Goal: Task Accomplishment & Management: Manage account settings

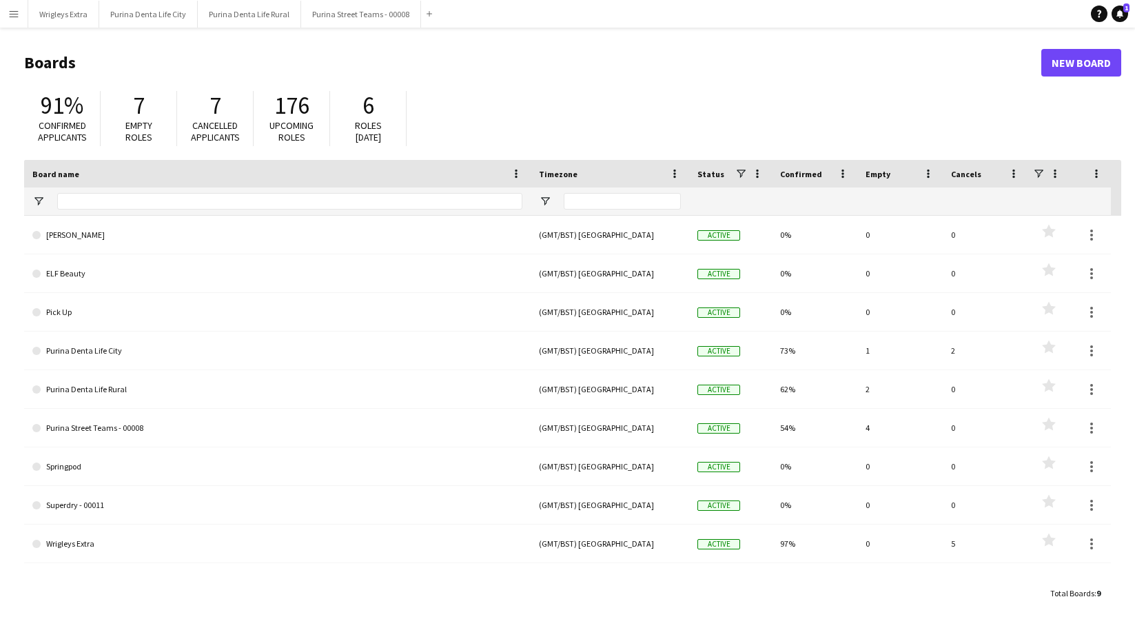
click at [8, 16] on app-icon "Menu" at bounding box center [13, 13] width 11 height 11
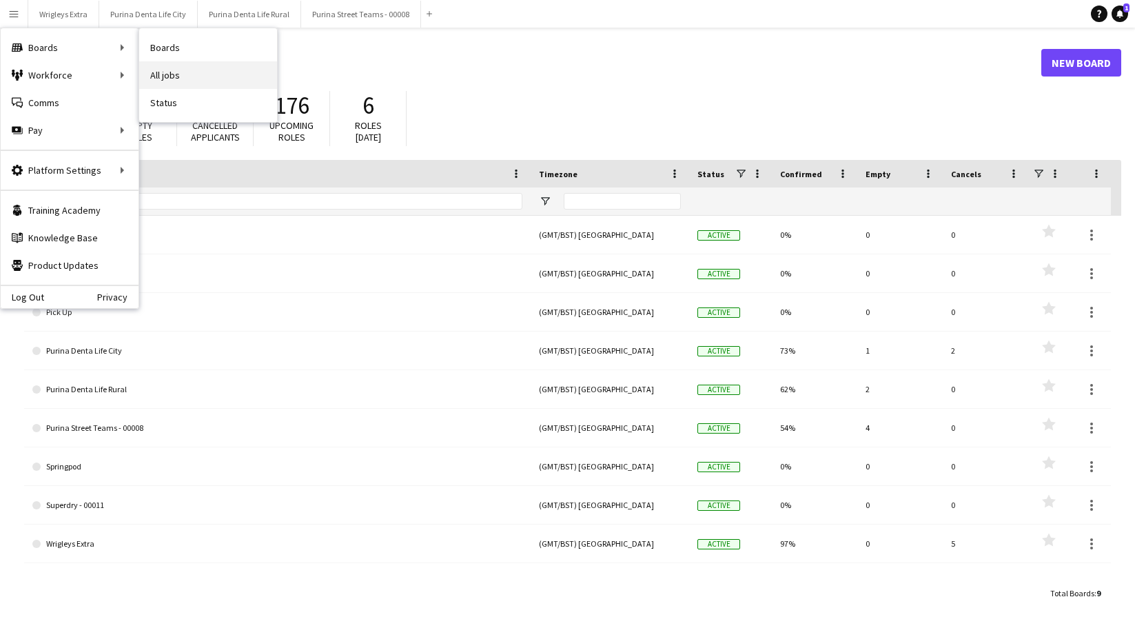
click at [158, 72] on link "All jobs" at bounding box center [208, 75] width 138 height 28
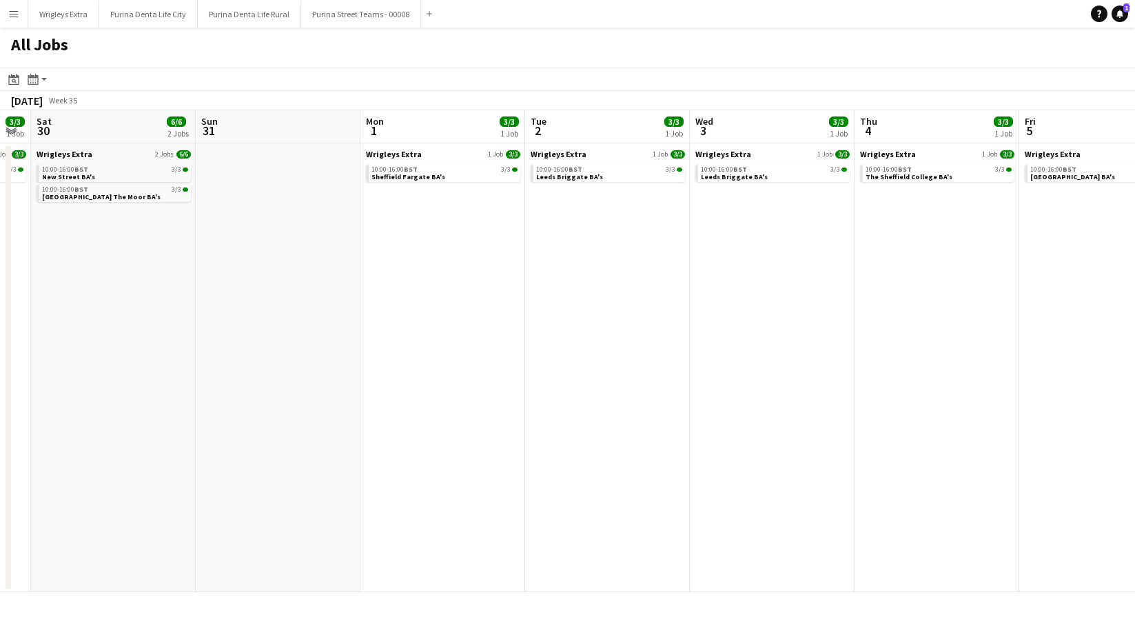
scroll to position [0, 470]
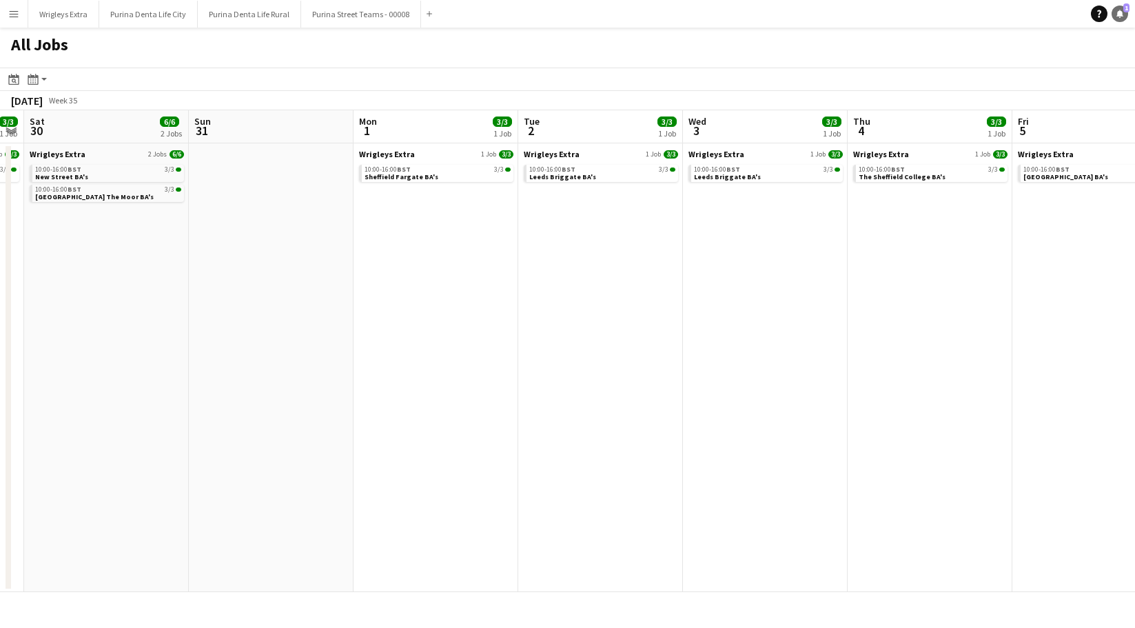
click at [1119, 13] on icon at bounding box center [1119, 13] width 7 height 7
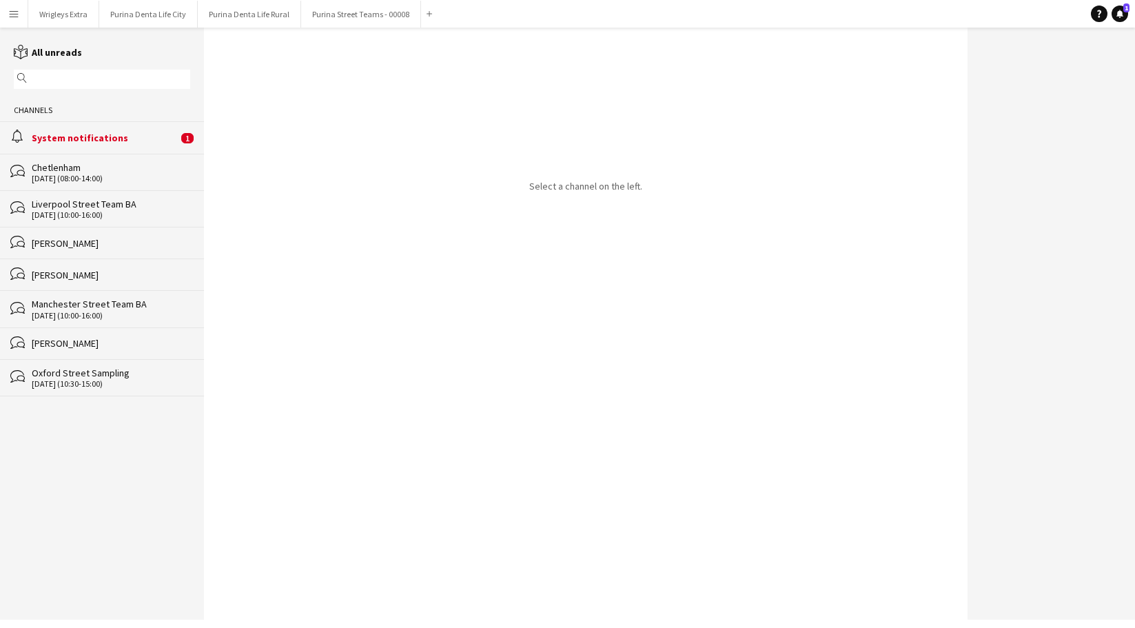
click at [126, 136] on div "System notifications" at bounding box center [105, 138] width 146 height 12
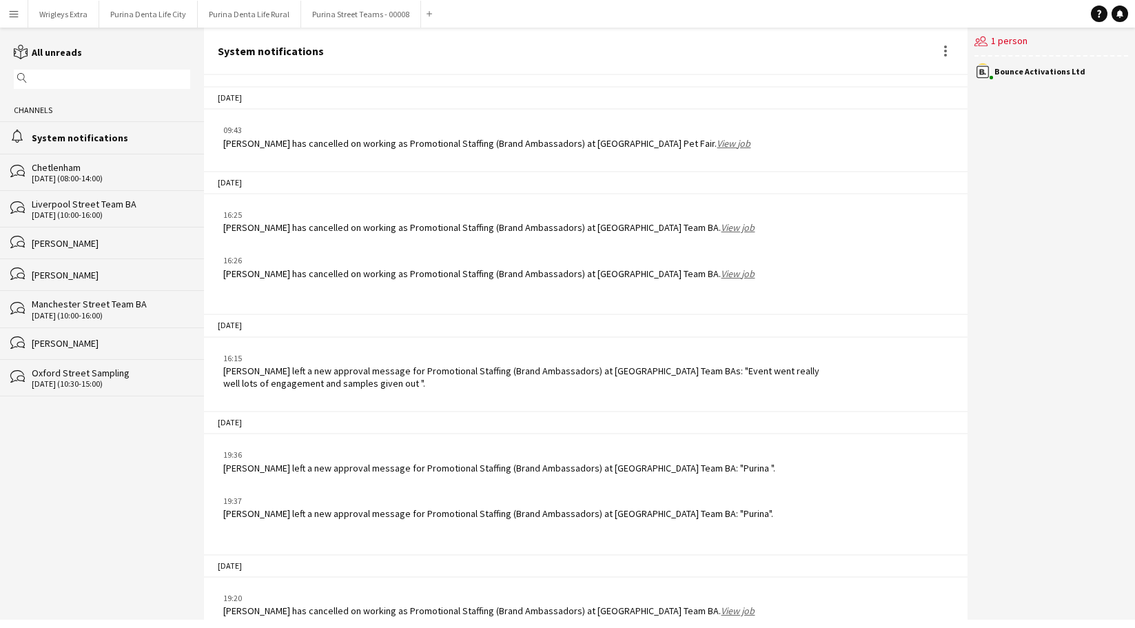
click at [716, 137] on link "View job" at bounding box center [733, 143] width 34 height 12
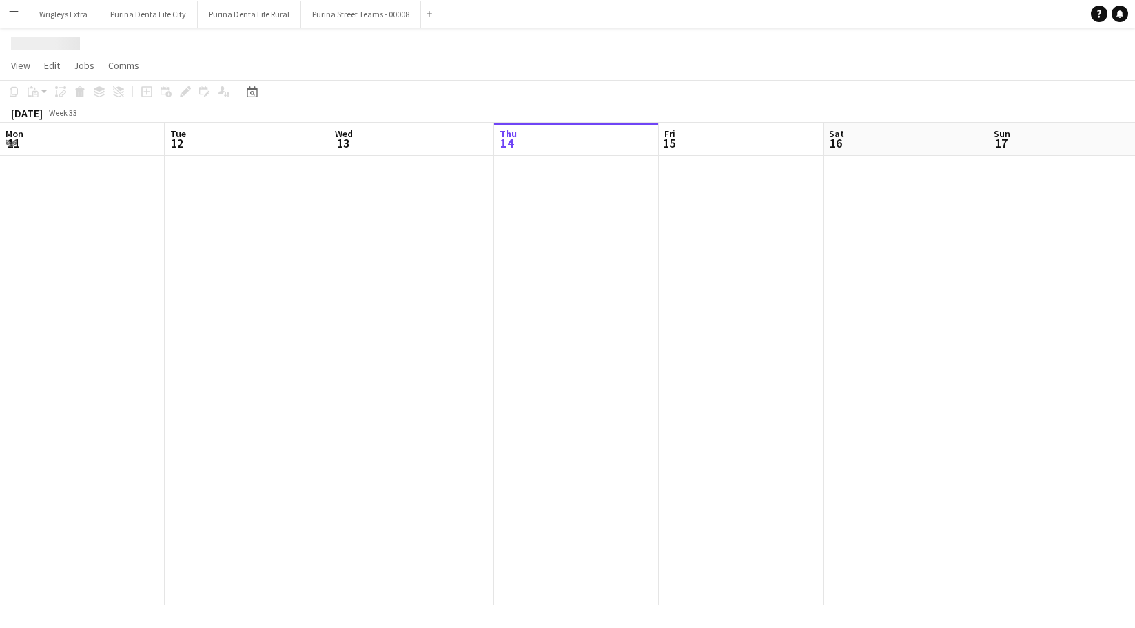
scroll to position [0, 473]
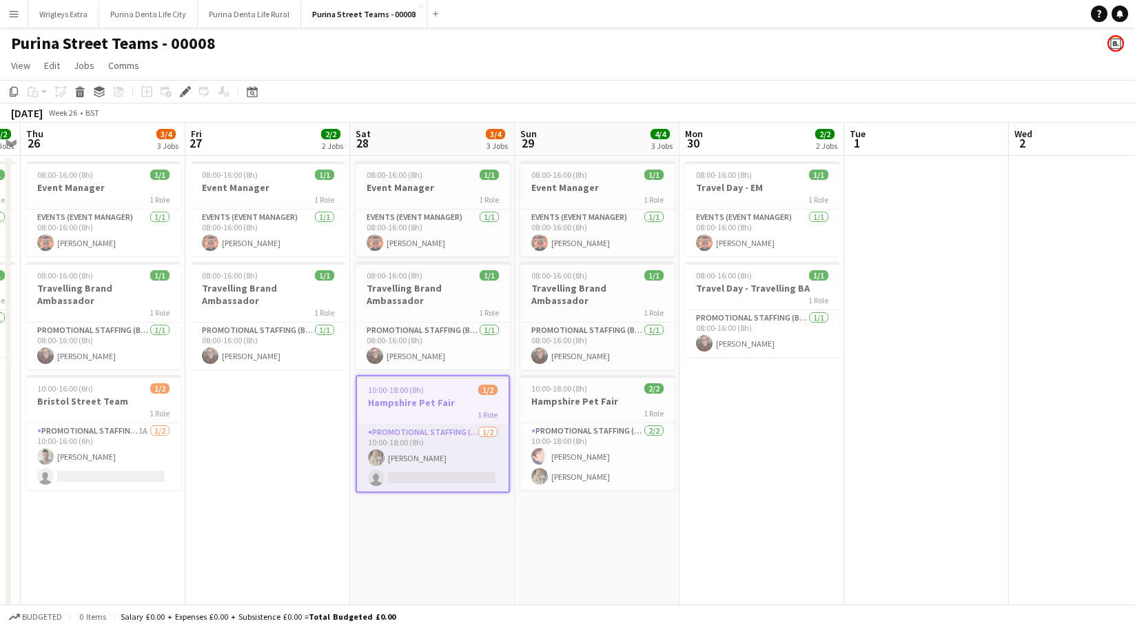
click at [427, 466] on app-card-role "Promotional Staffing (Brand Ambassadors) [DATE] 10:00-18:00 (8h) [PERSON_NAME] …" at bounding box center [433, 457] width 152 height 67
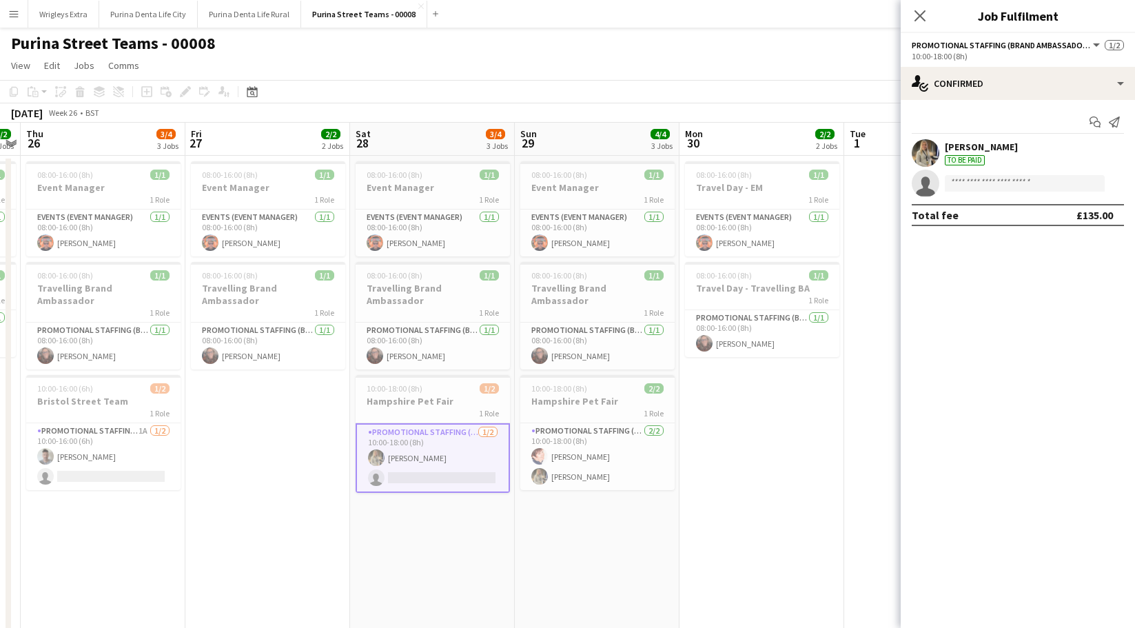
click at [450, 503] on app-date-cell "08:00-16:00 (8h) 1/1 Event Manager 1 Role Events (Event Manager) [DATE] 08:00-1…" at bounding box center [432, 465] width 165 height 618
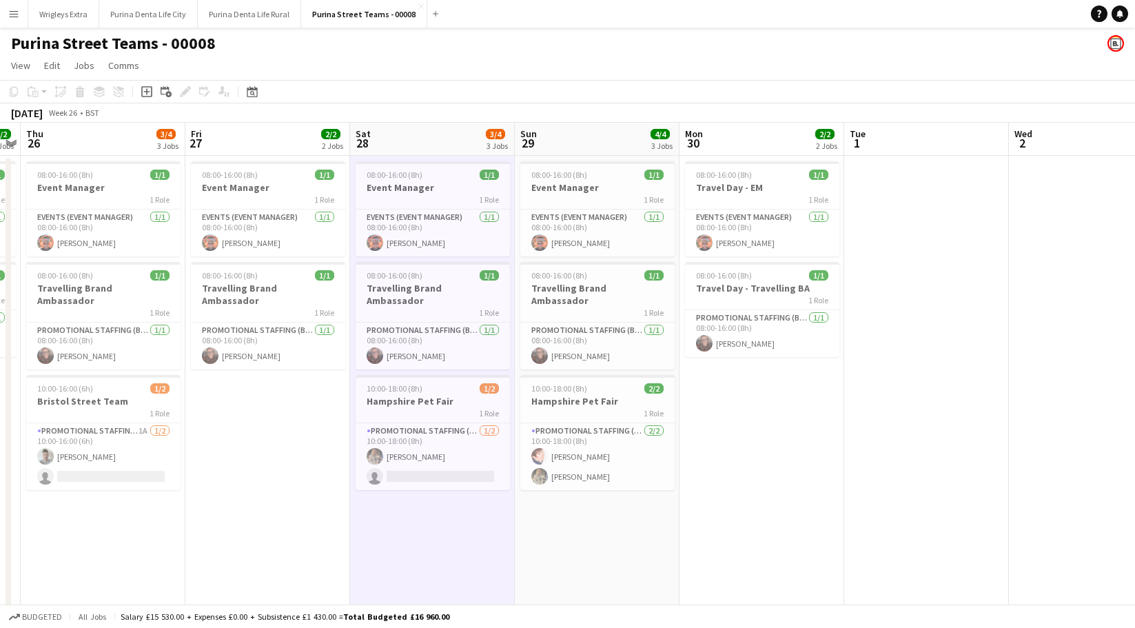
click at [1107, 18] on div "Help Notifications" at bounding box center [1112, 14] width 44 height 17
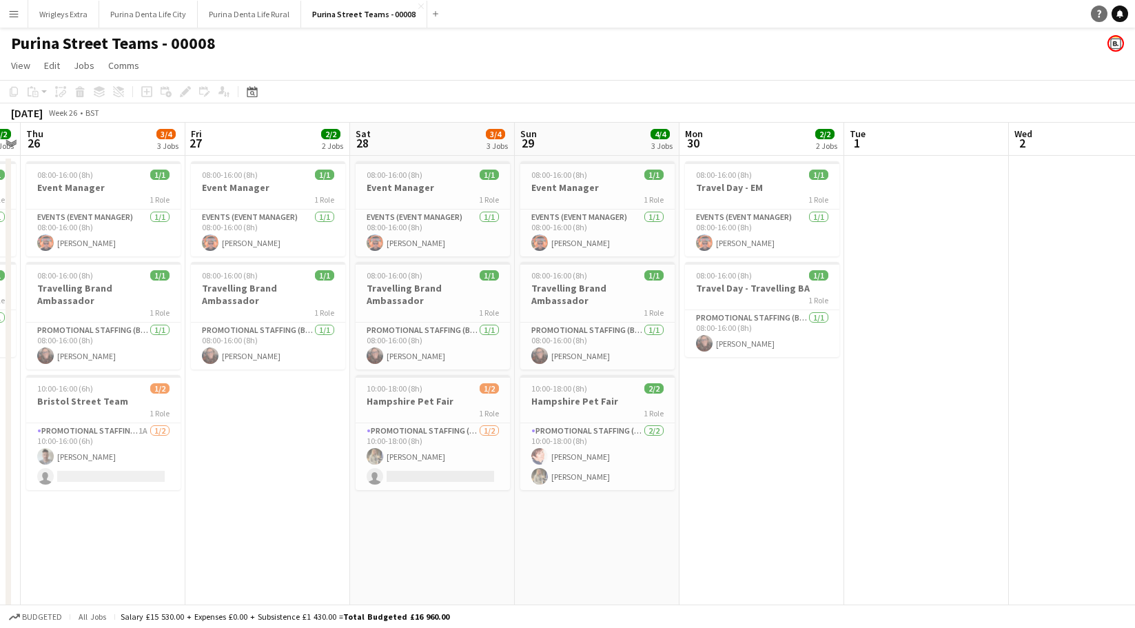
click at [1101, 13] on icon "Help" at bounding box center [1099, 14] width 8 height 8
click at [1117, 14] on icon "Notifications" at bounding box center [1119, 14] width 8 height 8
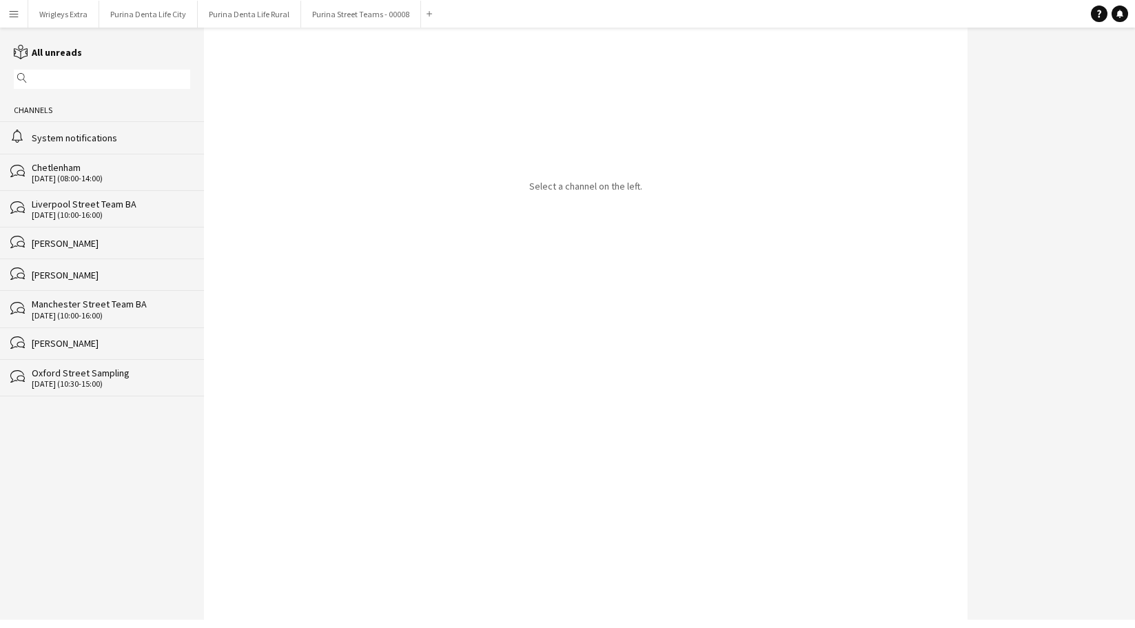
click at [124, 124] on div "alarm System notifications" at bounding box center [102, 137] width 204 height 32
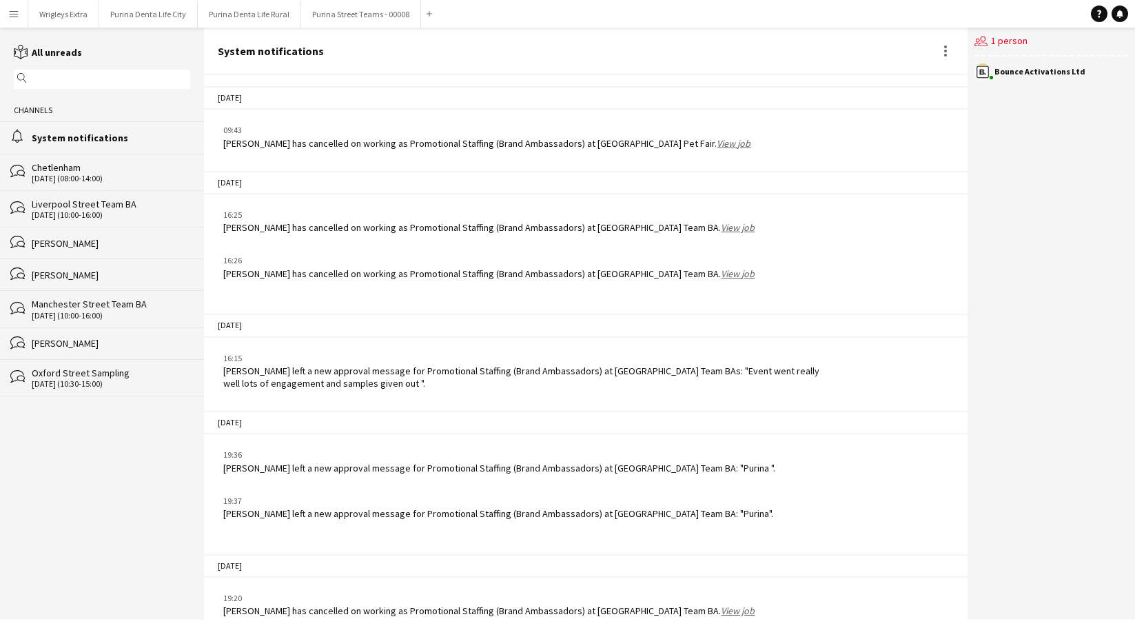
click at [107, 176] on div "[DATE] (08:00-14:00)" at bounding box center [111, 179] width 158 height 10
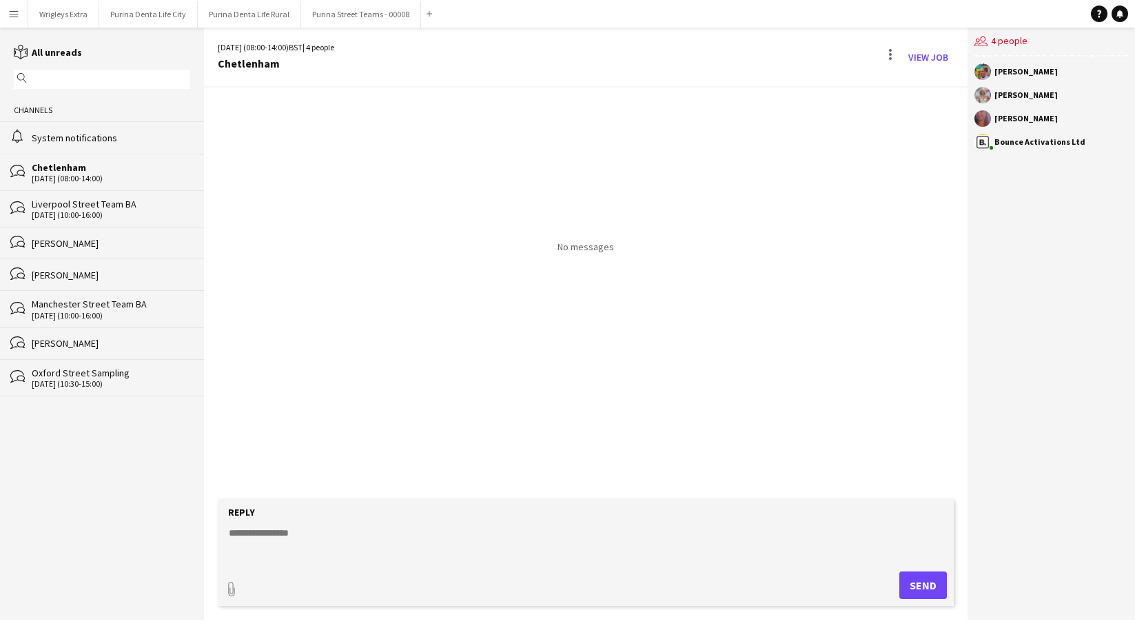
click at [101, 211] on div "[DATE] (10:00-16:00)" at bounding box center [111, 215] width 158 height 10
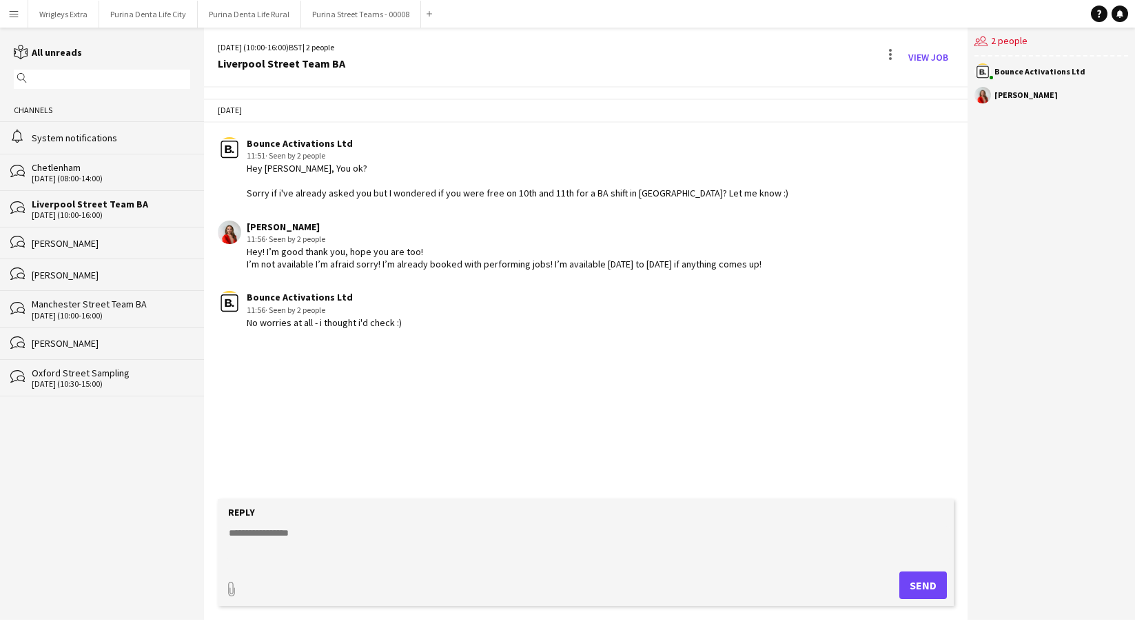
click at [107, 238] on div "[PERSON_NAME]" at bounding box center [111, 243] width 158 height 12
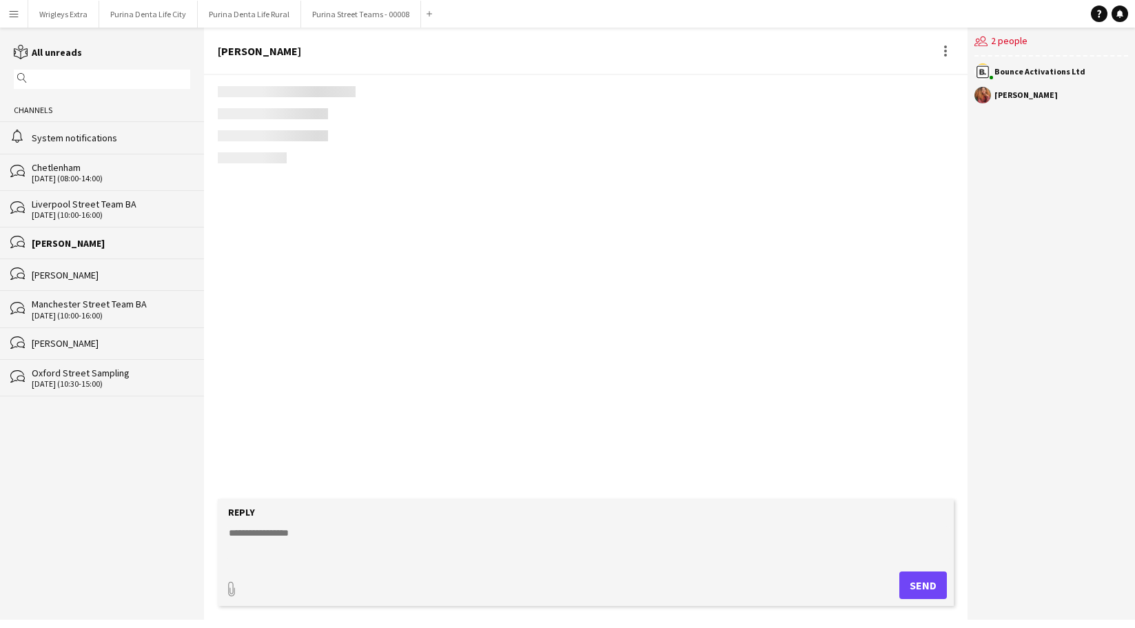
scroll to position [247, 0]
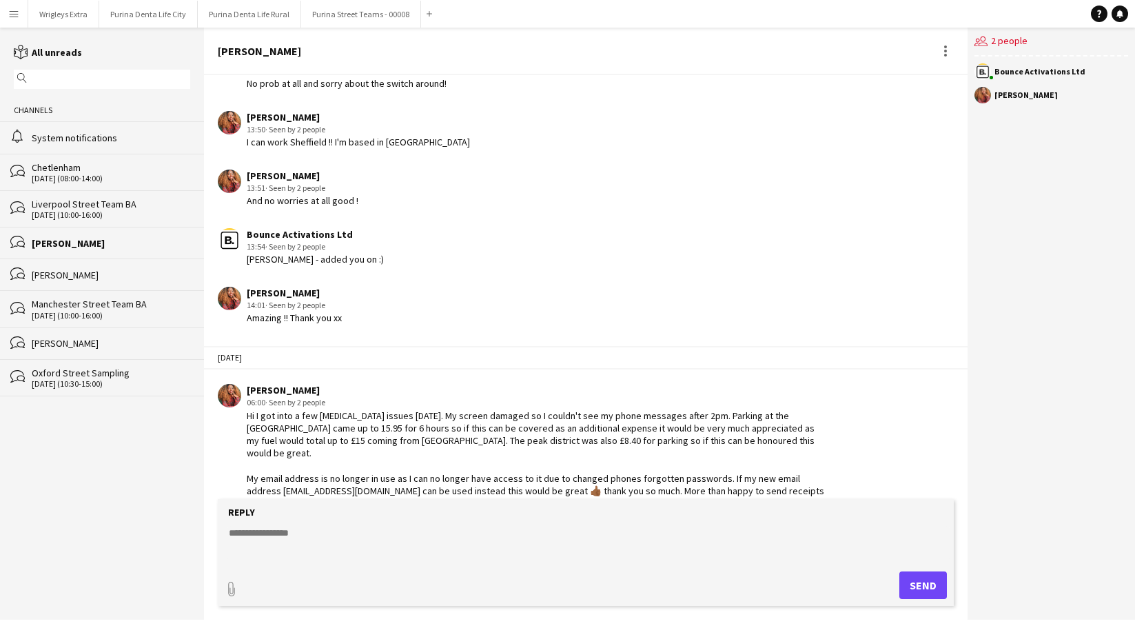
click at [107, 273] on div "[PERSON_NAME]" at bounding box center [111, 275] width 158 height 12
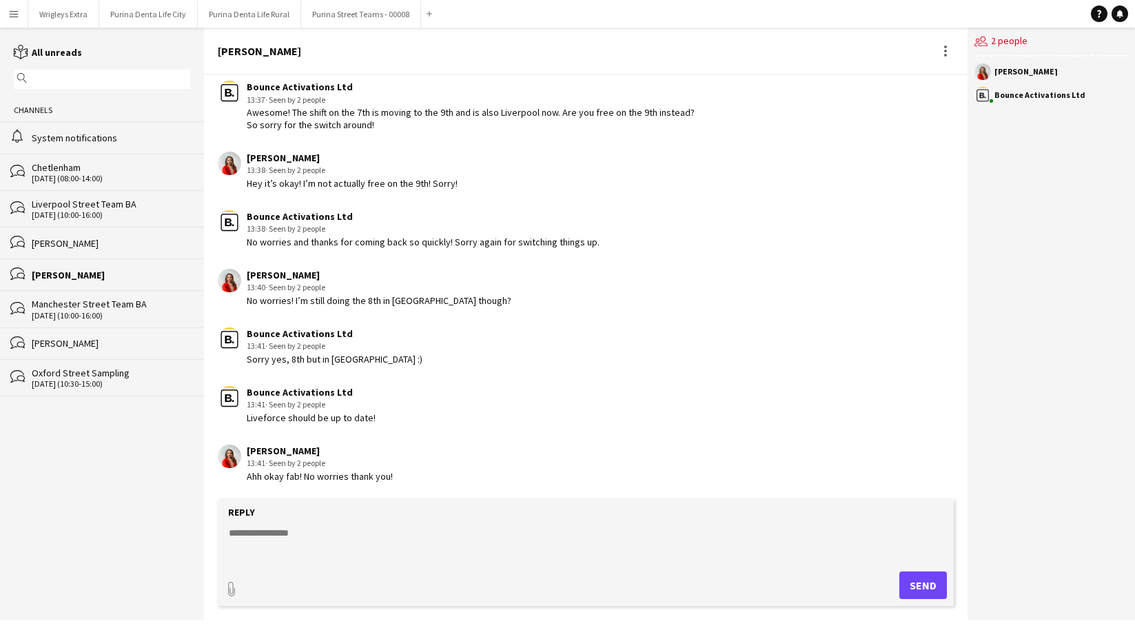
scroll to position [184, 0]
click at [103, 336] on div "bubbles [PERSON_NAME]" at bounding box center [102, 343] width 204 height 32
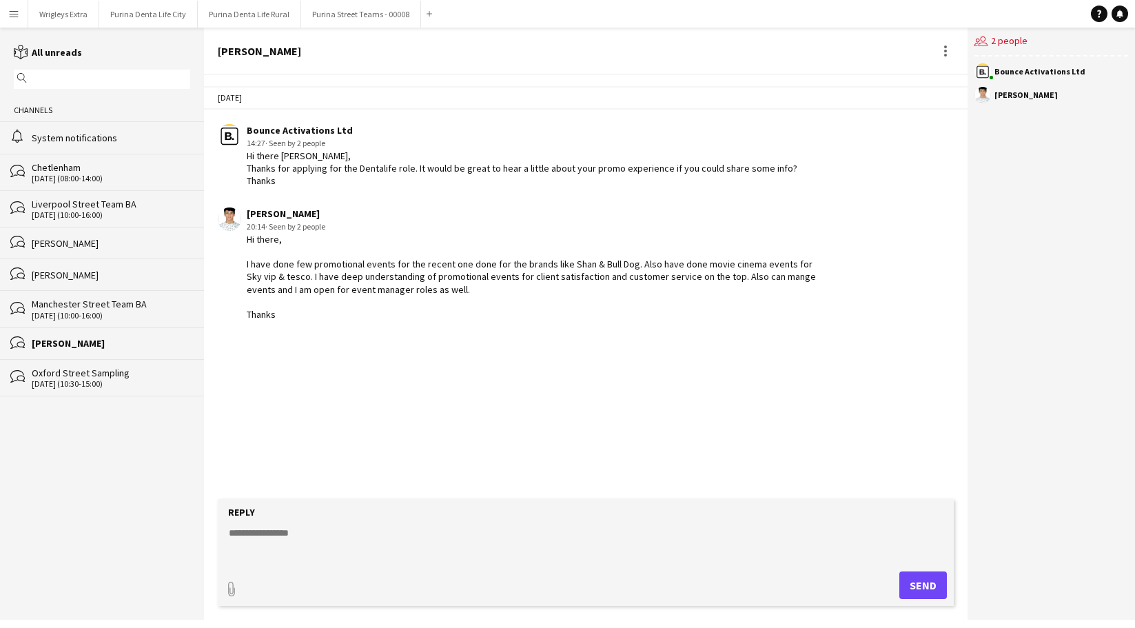
click at [102, 307] on div "Manchester Street Team BA" at bounding box center [111, 304] width 158 height 12
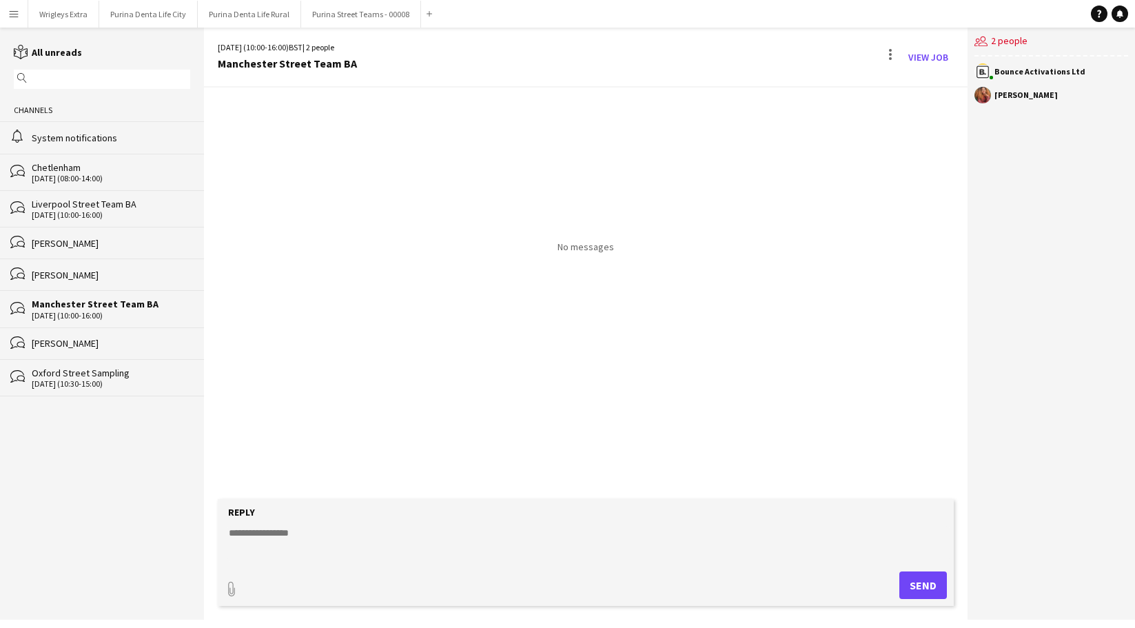
click at [135, 389] on div "bubbles Oxford Street Sampling [DATE] (10:30-15:00)" at bounding box center [102, 377] width 204 height 37
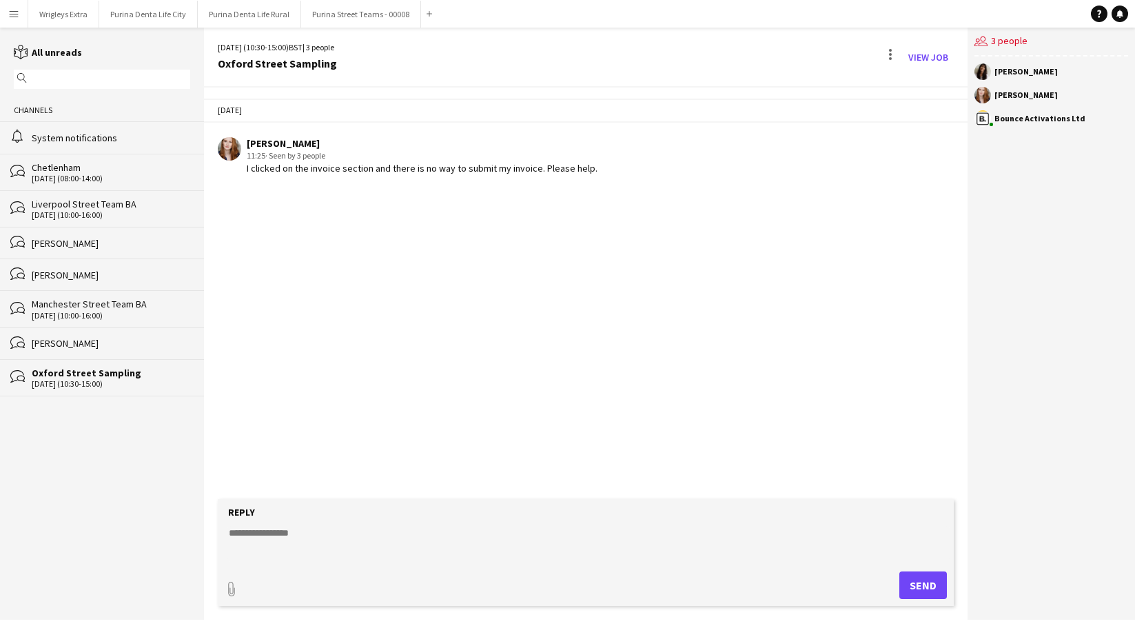
click at [72, 121] on div "Channels" at bounding box center [102, 110] width 204 height 22
click at [75, 133] on div "System notifications" at bounding box center [111, 138] width 158 height 12
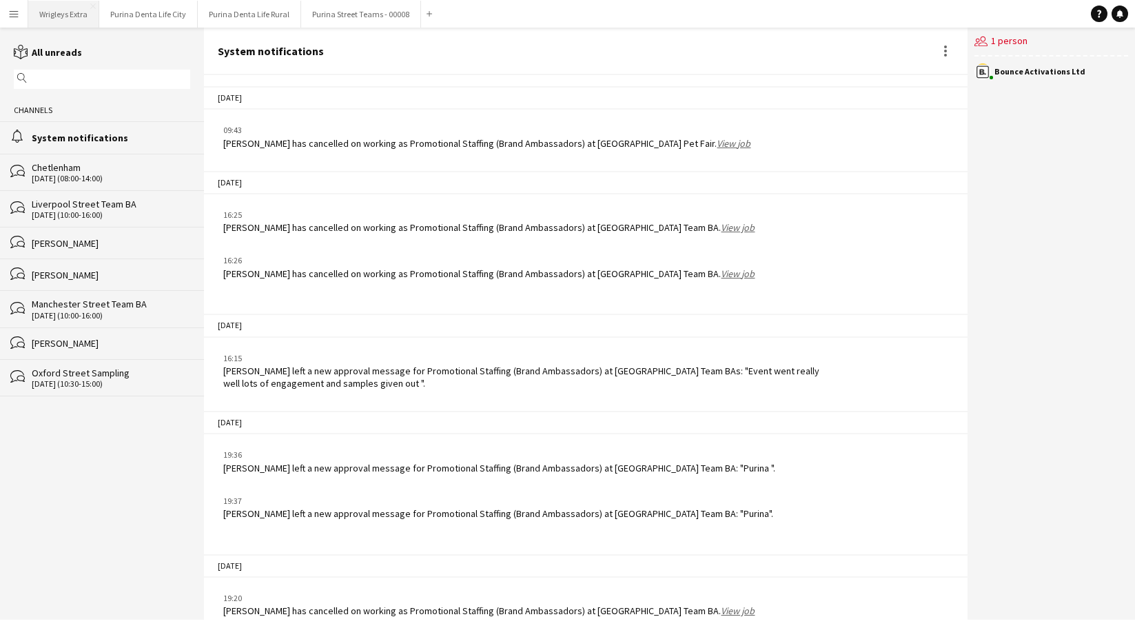
click at [76, 8] on button "Wrigleys Extra Close" at bounding box center [63, 14] width 71 height 27
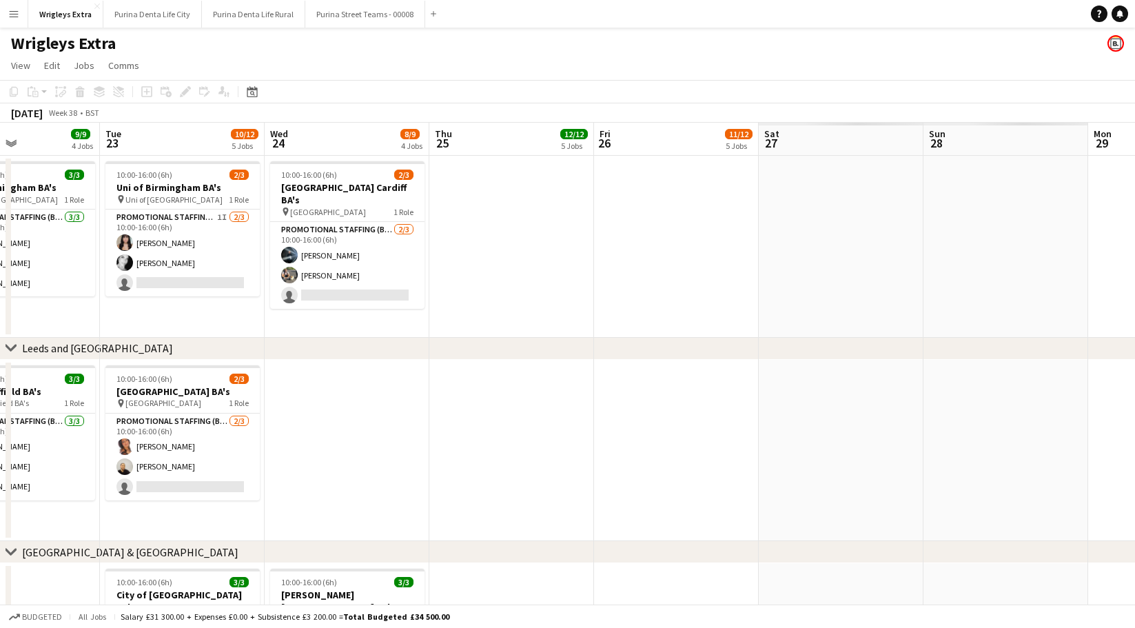
scroll to position [0, 381]
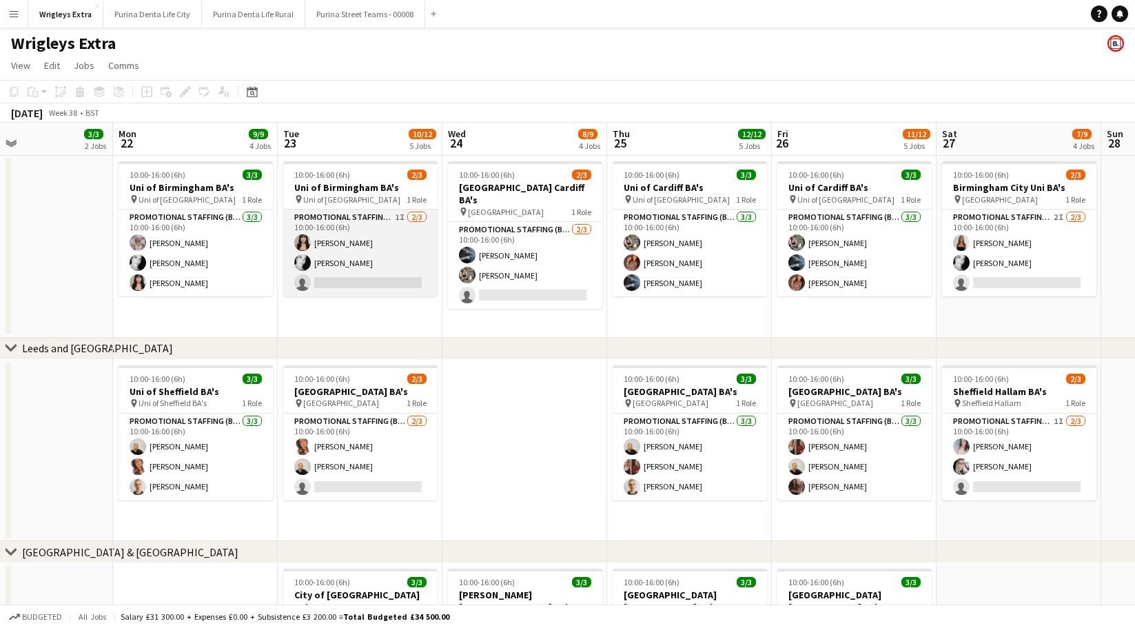
click at [377, 278] on app-card-role "Promotional Staffing (Brand Ambassadors) 1I [DATE] 10:00-16:00 (6h) [PERSON_NAM…" at bounding box center [360, 252] width 154 height 87
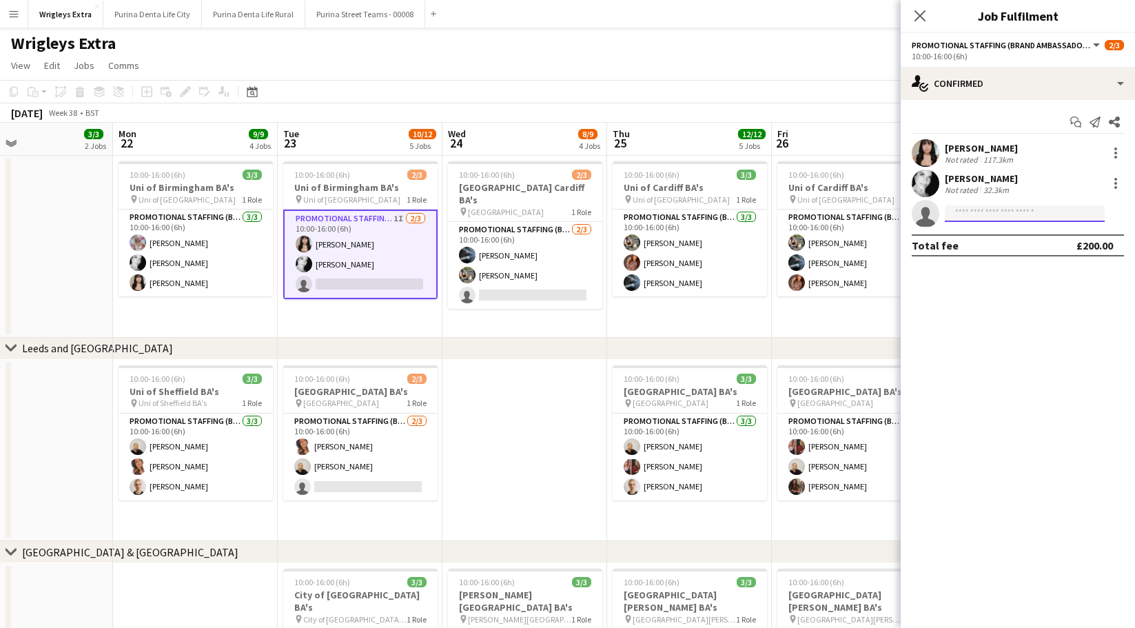
click at [998, 206] on input at bounding box center [1024, 213] width 160 height 17
type input "****"
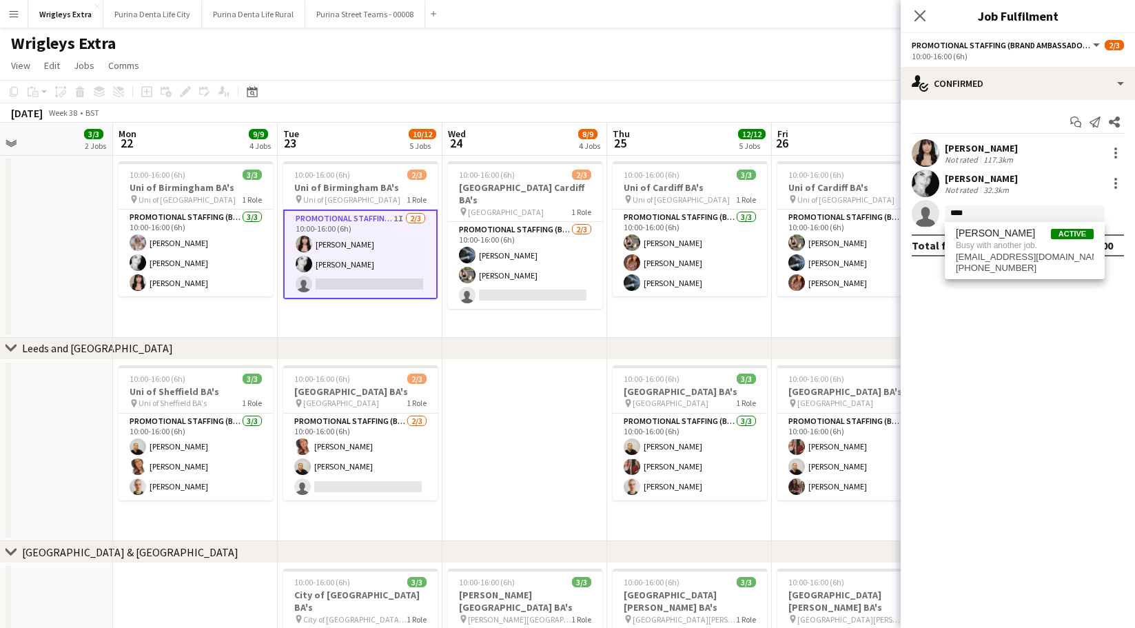
click at [524, 374] on app-date-cell at bounding box center [524, 451] width 165 height 182
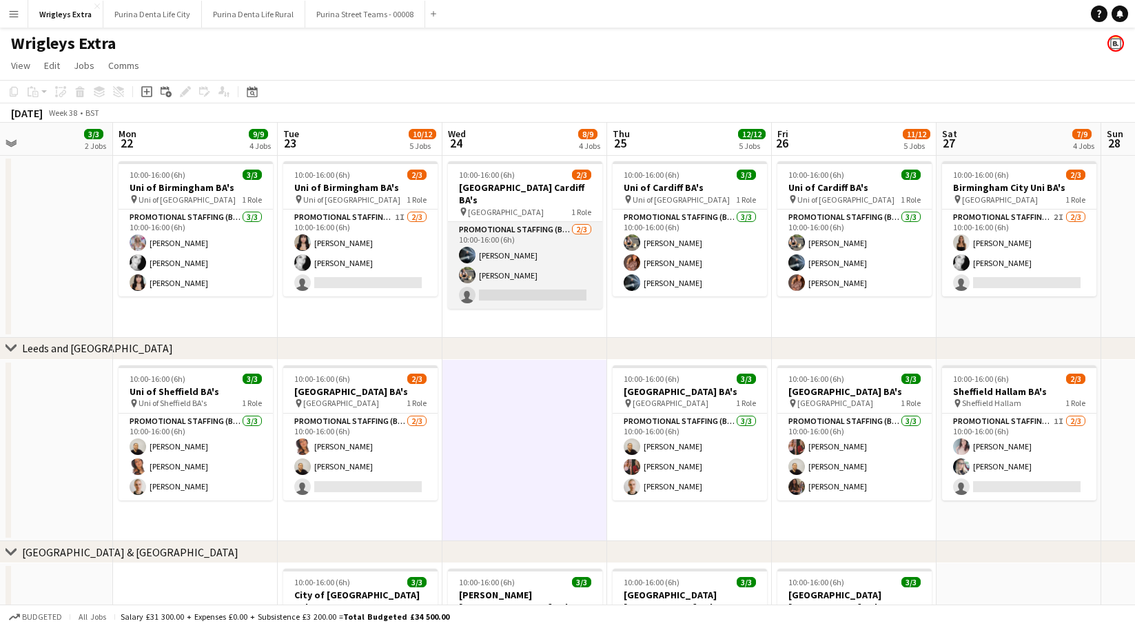
click at [540, 272] on app-card-role "Promotional Staffing (Brand Ambassadors) [DATE] 10:00-16:00 (6h) [PERSON_NAME] …" at bounding box center [525, 265] width 154 height 87
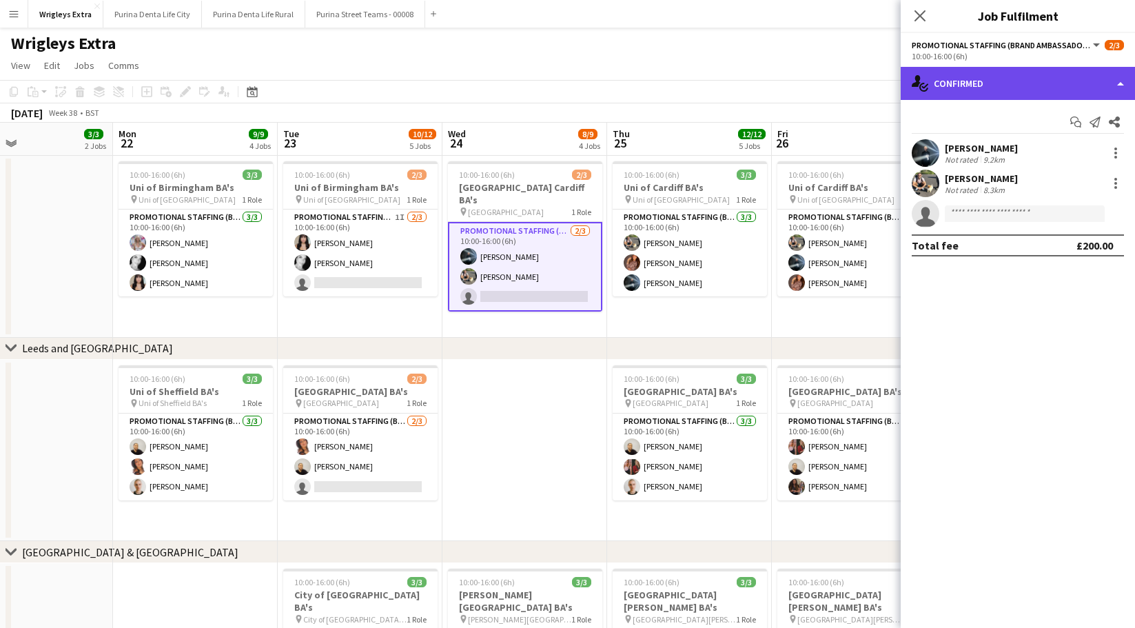
click at [984, 73] on div "single-neutral-actions-check-2 Confirmed" at bounding box center [1017, 83] width 234 height 33
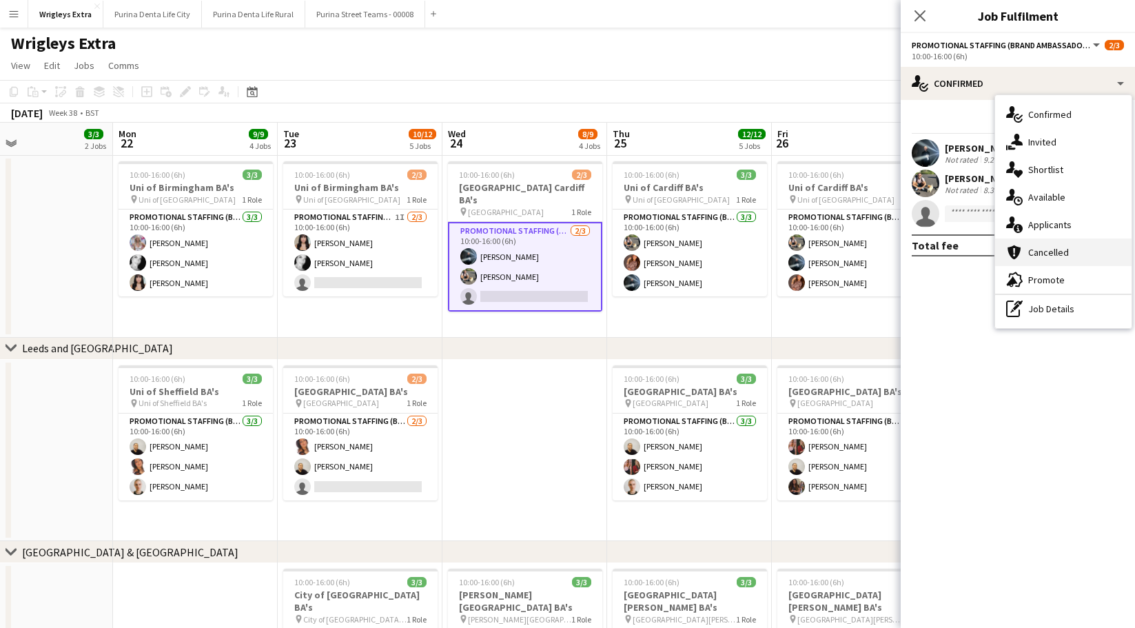
click at [1042, 245] on div "cancellation Cancelled" at bounding box center [1063, 252] width 136 height 28
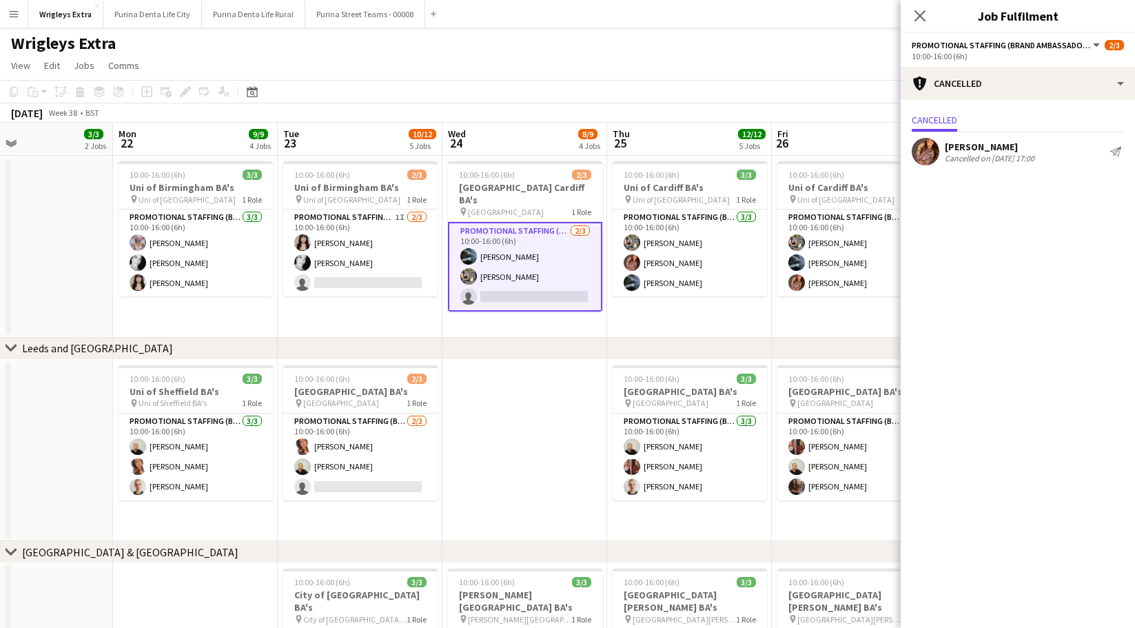
click at [987, 154] on div "Cancelled on [DATE] 17:00" at bounding box center [989, 158] width 90 height 10
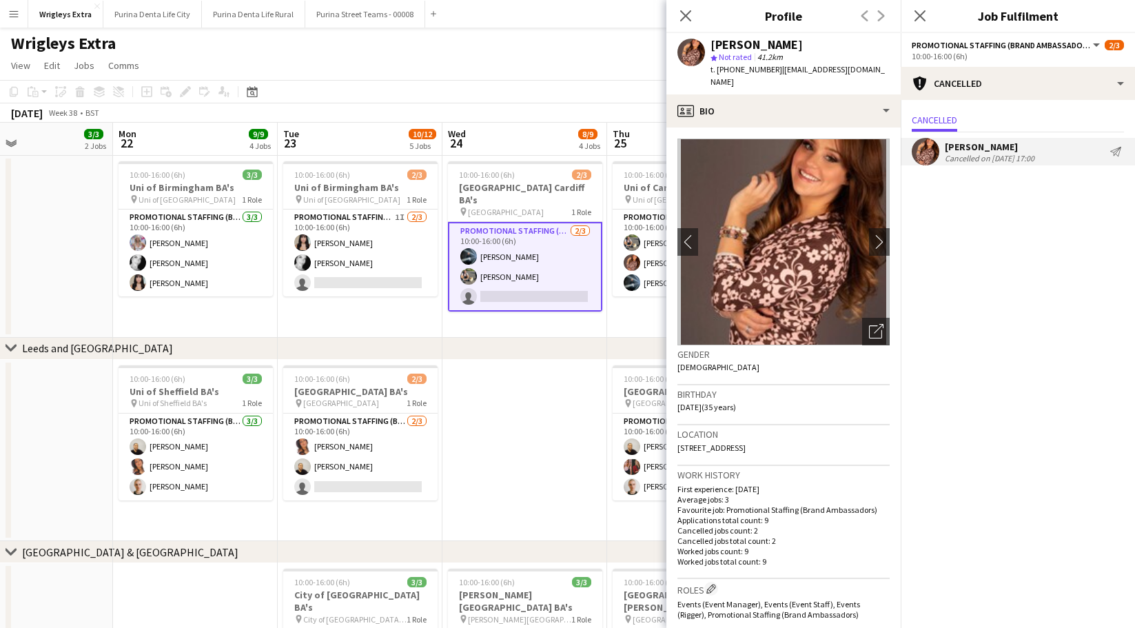
click at [987, 154] on div "Cancelled on [DATE] 17:00" at bounding box center [989, 158] width 90 height 10
click at [929, 152] on app-user-avatar at bounding box center [925, 152] width 28 height 28
click at [642, 78] on app-page-menu "View Day view expanded Day view collapsed Month view Date picker Jump to [DATE]…" at bounding box center [567, 67] width 1135 height 26
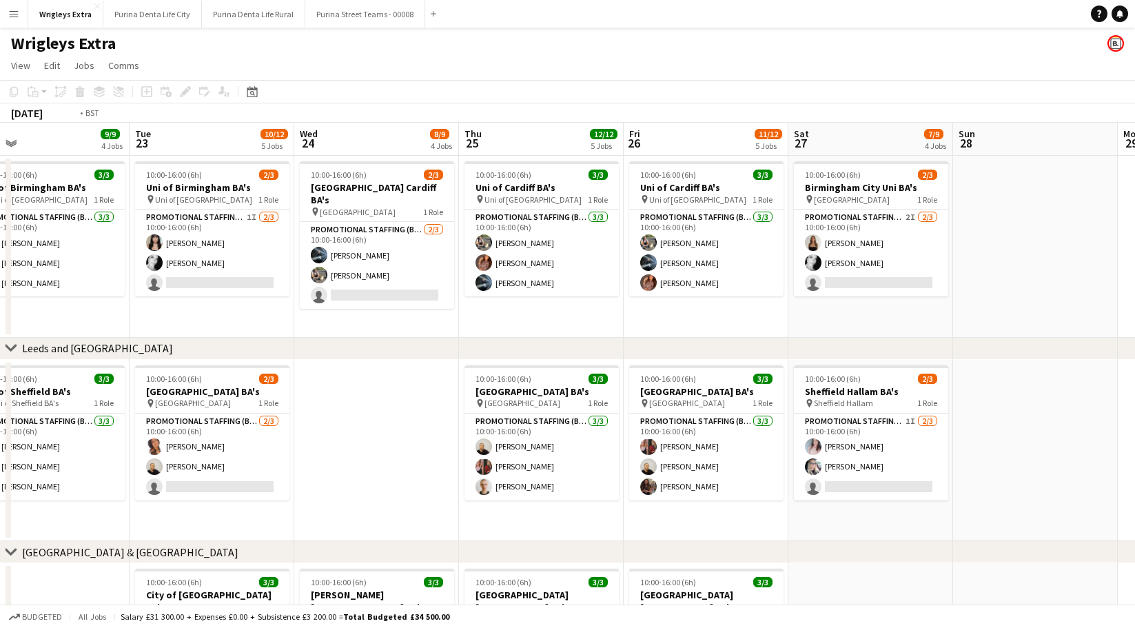
scroll to position [0, 287]
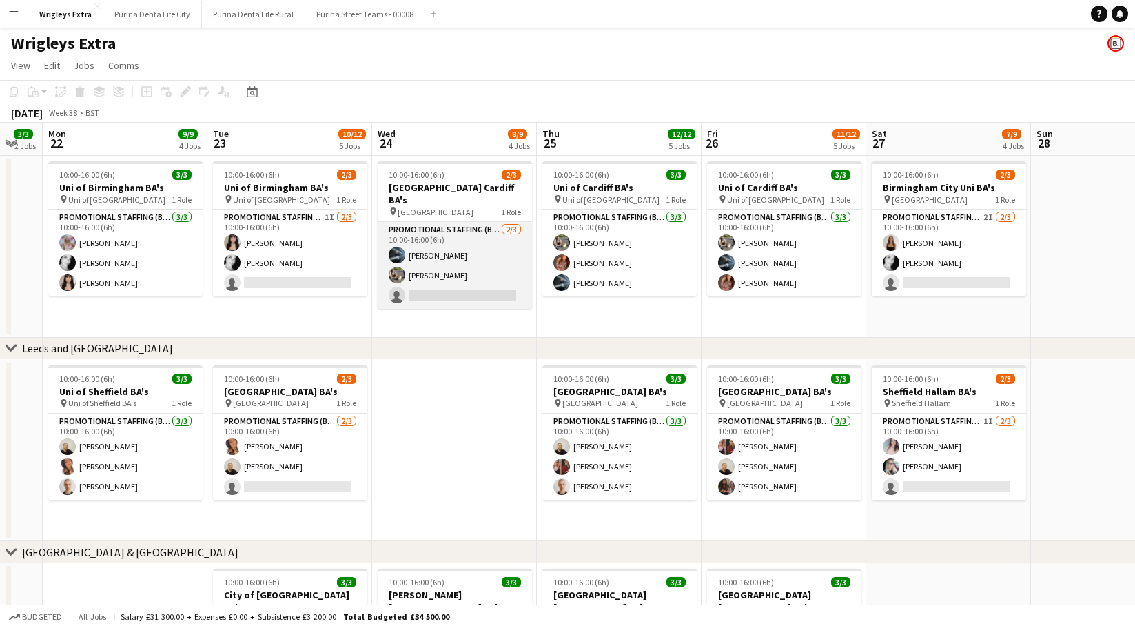
click at [454, 267] on app-card-role "Promotional Staffing (Brand Ambassadors) [DATE] 10:00-16:00 (6h) [PERSON_NAME] …" at bounding box center [454, 265] width 154 height 87
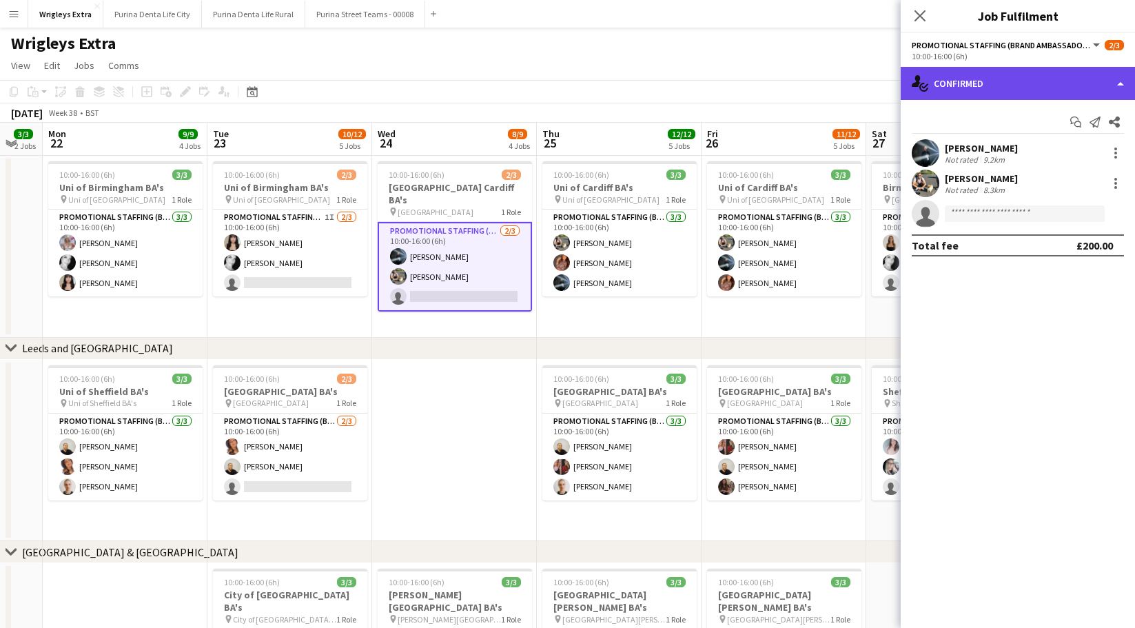
click at [1024, 84] on div "single-neutral-actions-check-2 Confirmed" at bounding box center [1017, 83] width 234 height 33
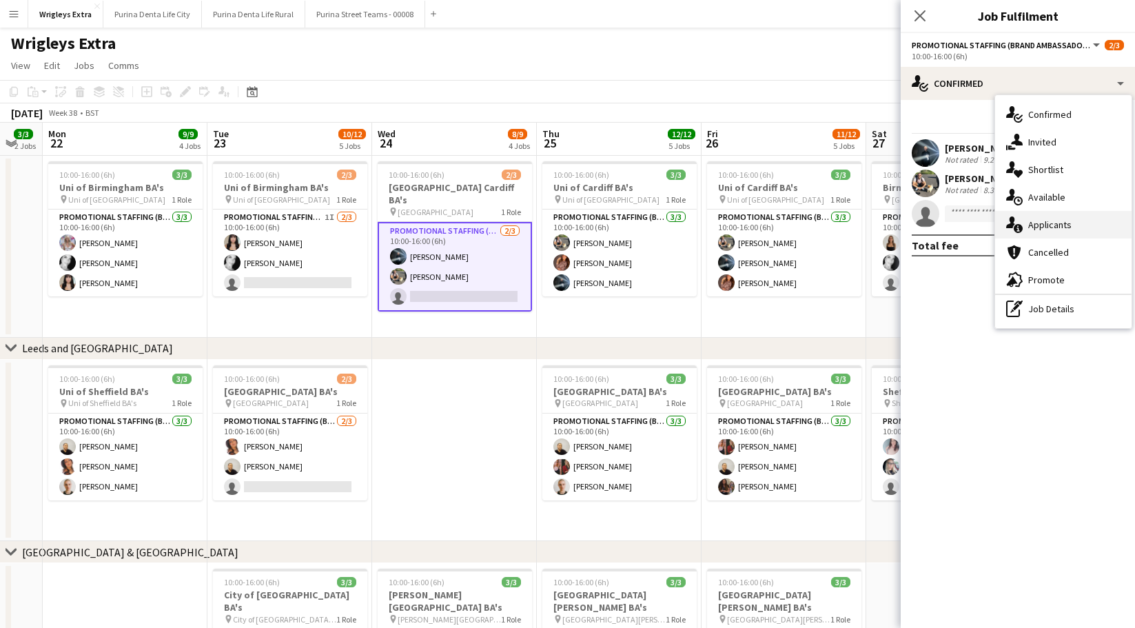
click at [1054, 216] on div "single-neutral-actions-information Applicants" at bounding box center [1063, 225] width 136 height 28
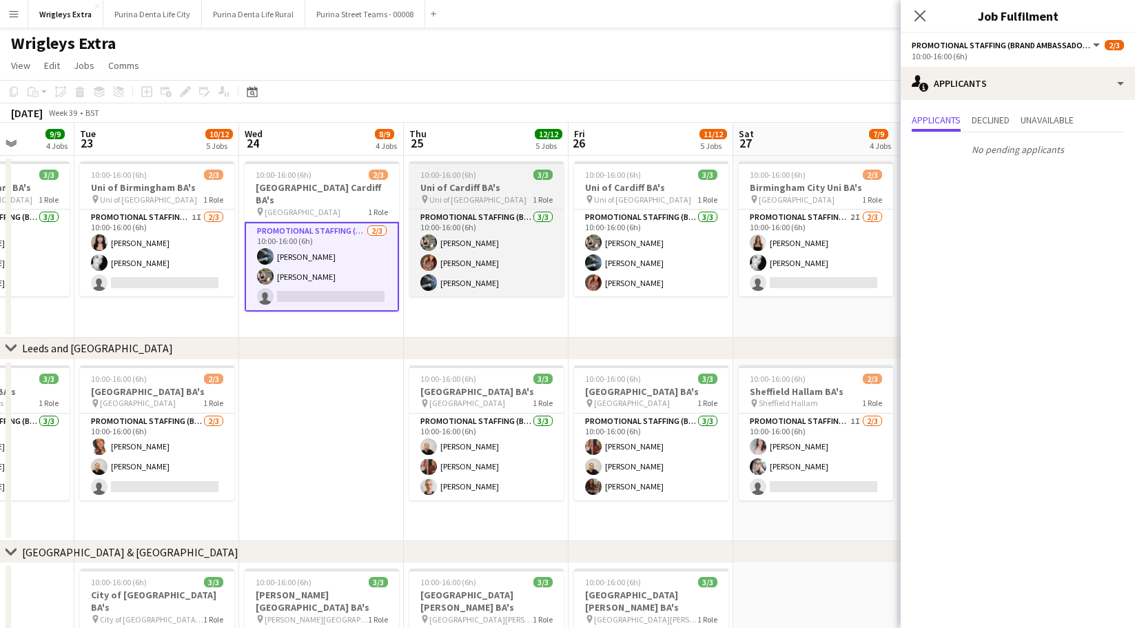
scroll to position [0, 421]
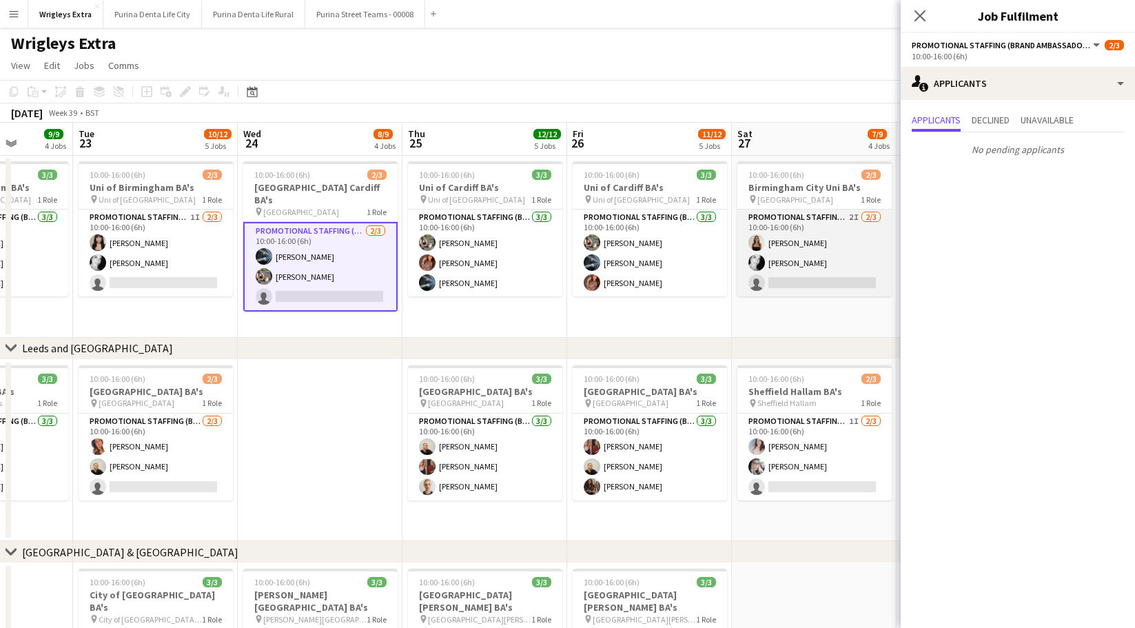
click at [822, 258] on app-card-role "Promotional Staffing (Brand Ambassadors) 2I [DATE] 10:00-16:00 (6h) [PERSON_NAM…" at bounding box center [814, 252] width 154 height 87
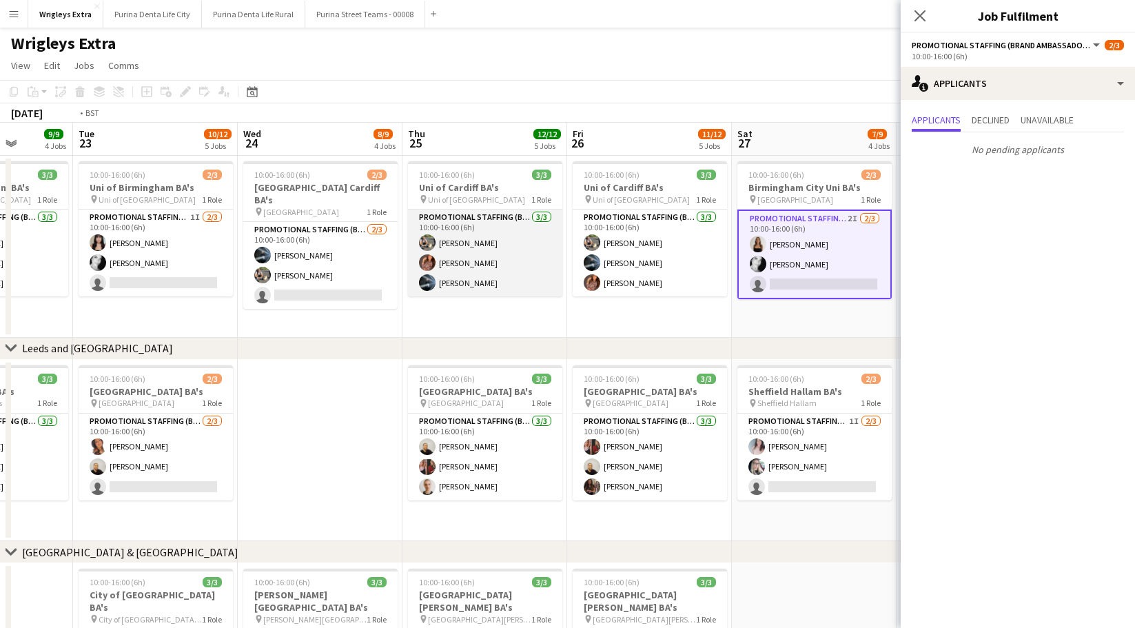
scroll to position [0, 287]
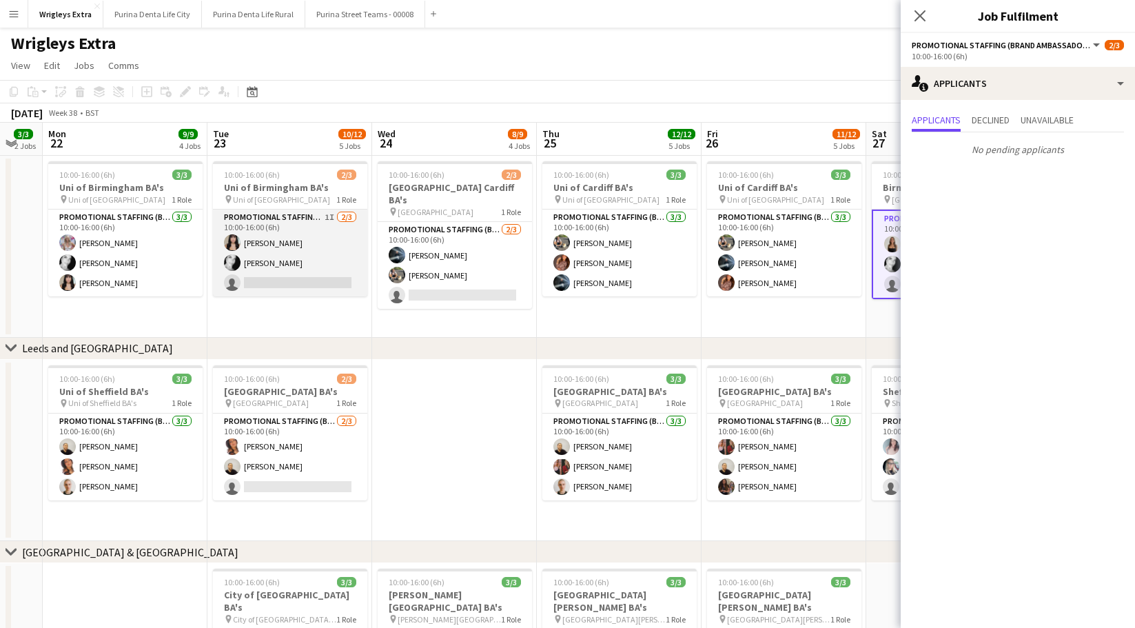
click at [280, 260] on app-card-role "Promotional Staffing (Brand Ambassadors) 1I [DATE] 10:00-16:00 (6h) [PERSON_NAM…" at bounding box center [290, 252] width 154 height 87
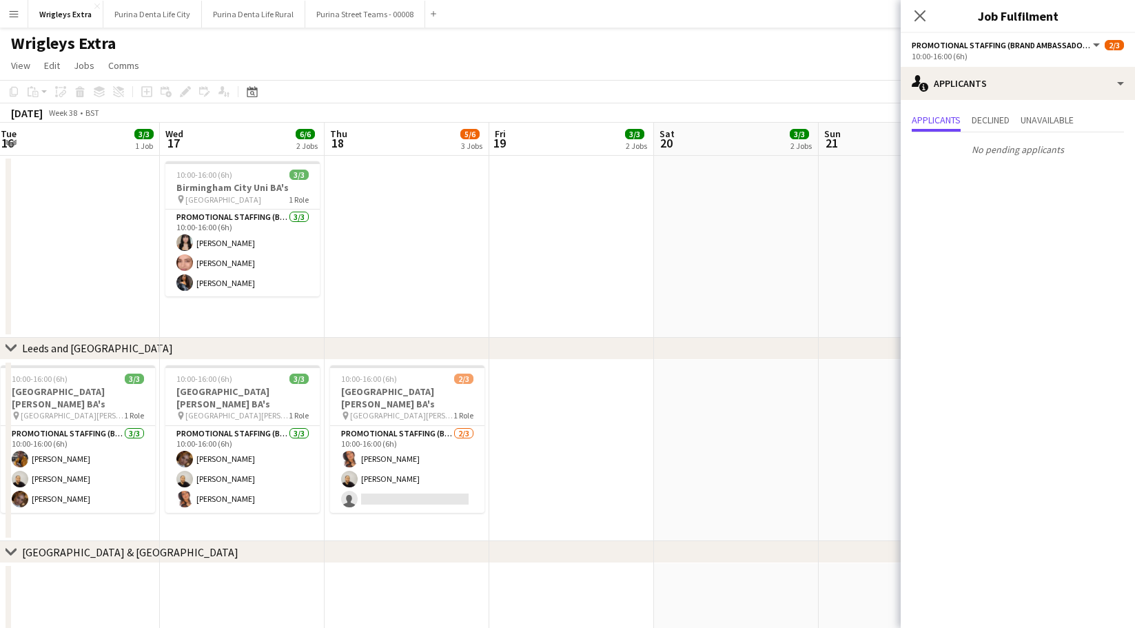
scroll to position [0, 505]
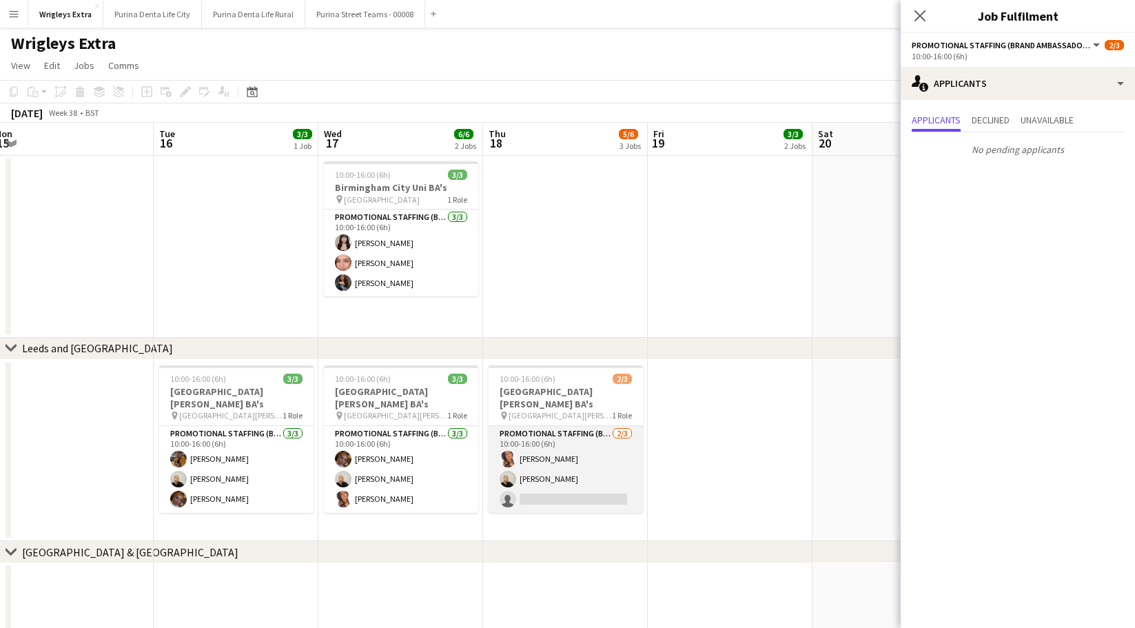
click at [566, 488] on app-card-role "Promotional Staffing (Brand Ambassadors) [DATE] 10:00-16:00 (6h) [PERSON_NAME] …" at bounding box center [565, 469] width 154 height 87
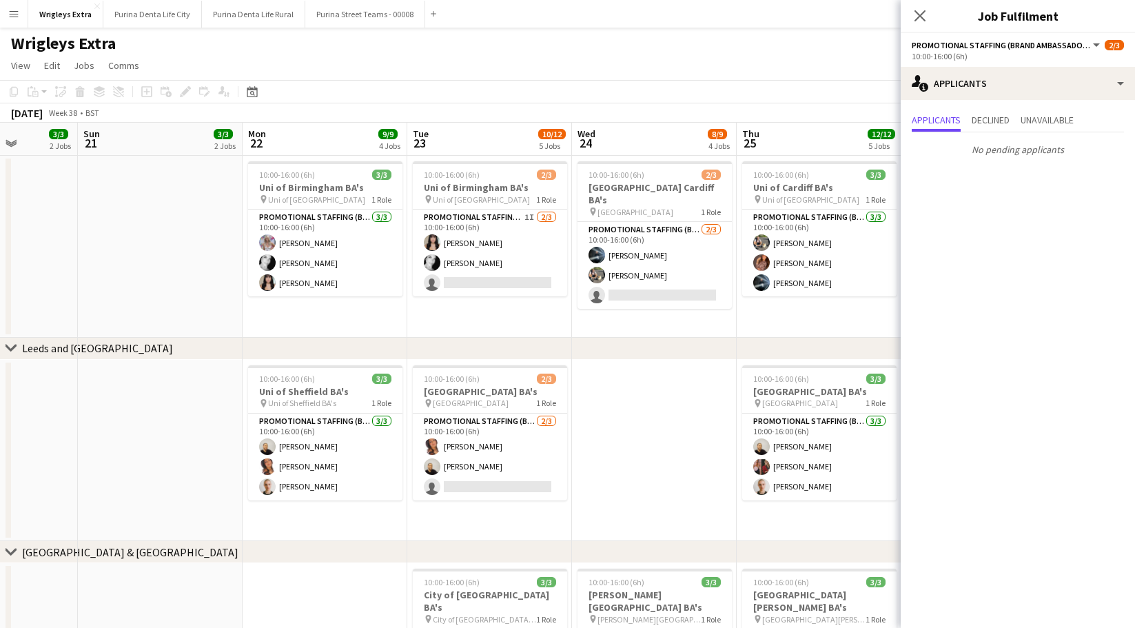
scroll to position [0, 542]
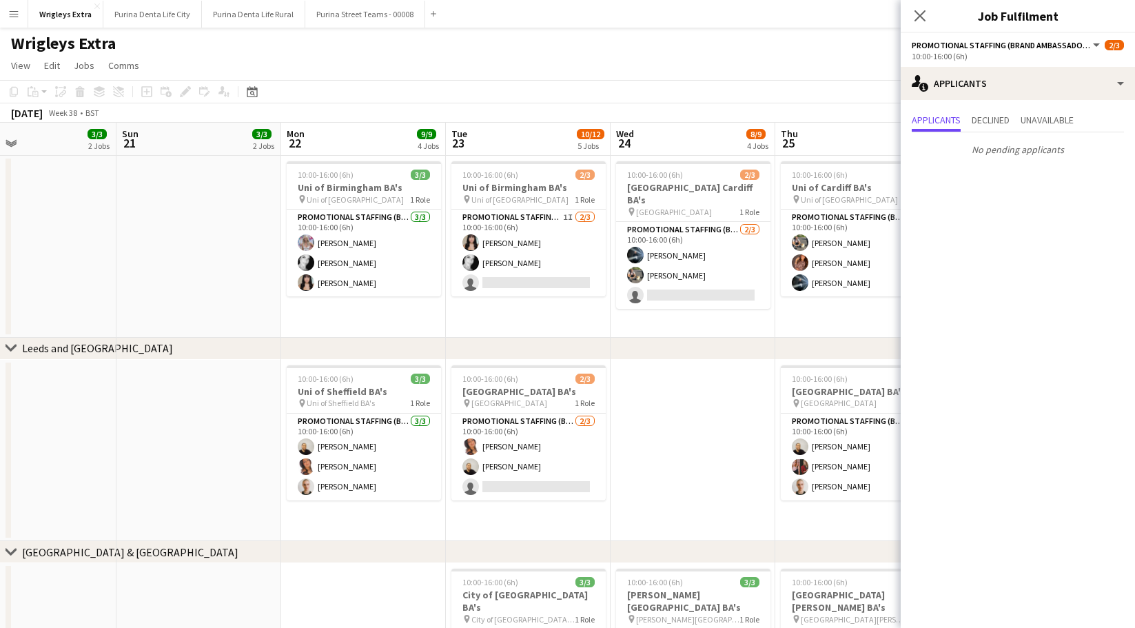
click at [648, 469] on app-date-cell at bounding box center [692, 451] width 165 height 182
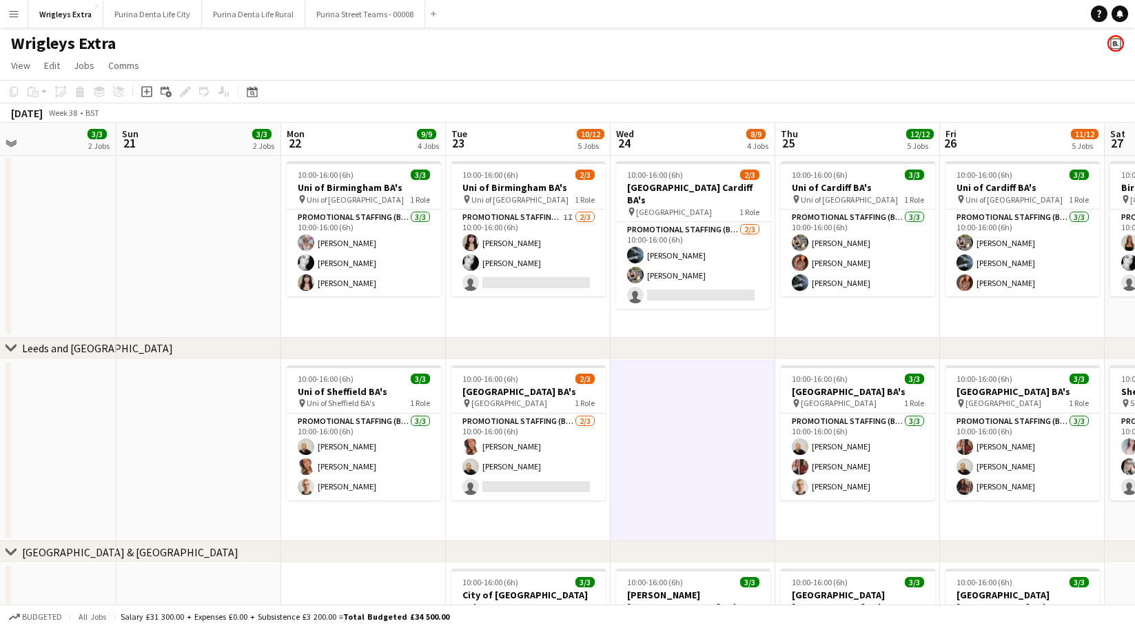
click at [654, 473] on app-date-cell at bounding box center [692, 451] width 165 height 182
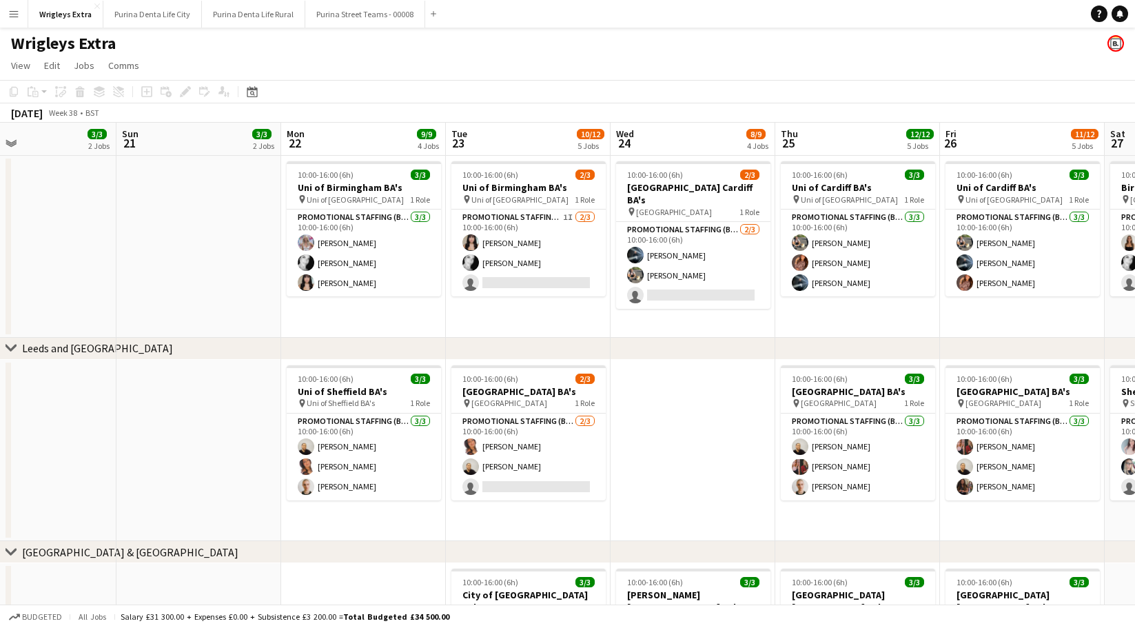
click at [652, 485] on app-date-cell at bounding box center [692, 451] width 165 height 182
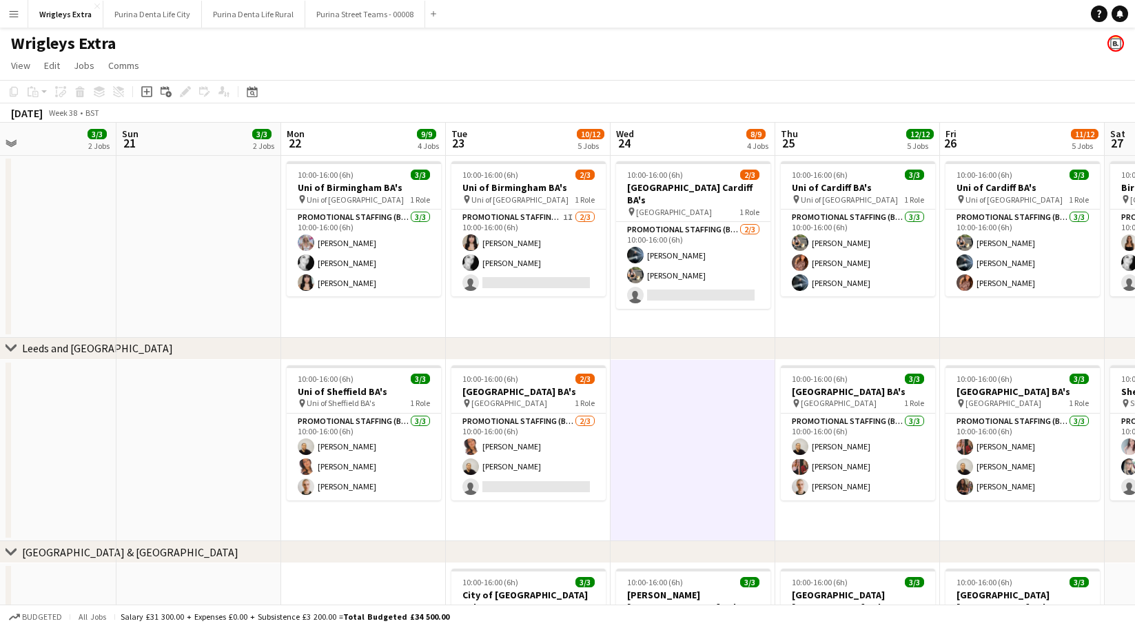
click at [610, 480] on app-date-cell "10:00-16:00 (6h) 2/3 [GEOGRAPHIC_DATA] BA's pin Leeds City College 1 Role Promo…" at bounding box center [528, 451] width 165 height 182
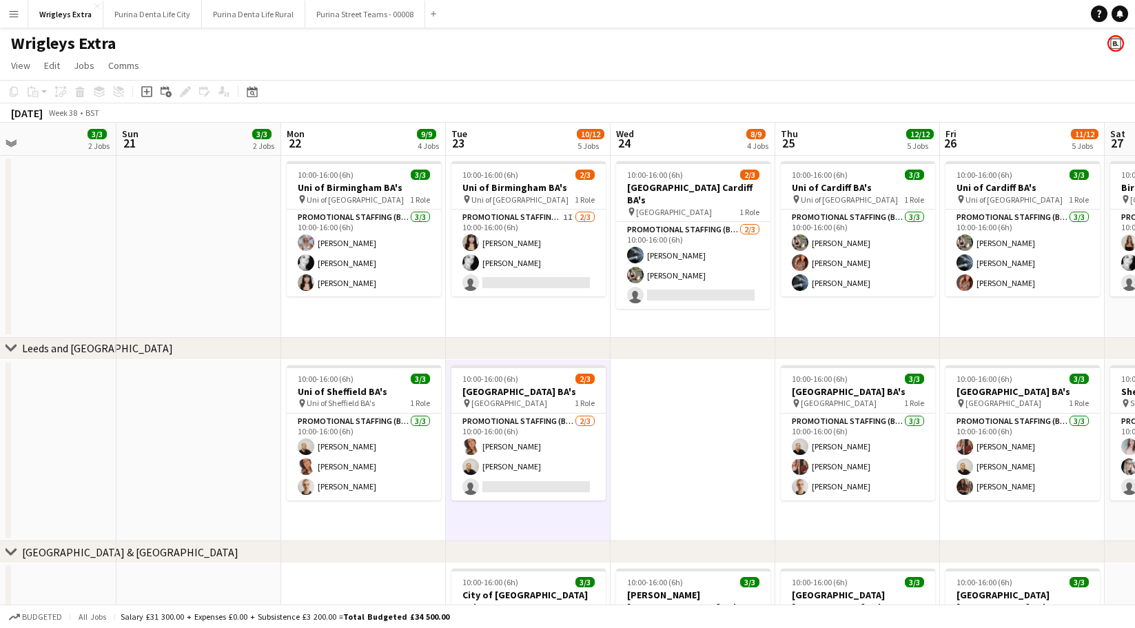
click at [632, 479] on app-date-cell at bounding box center [692, 451] width 165 height 182
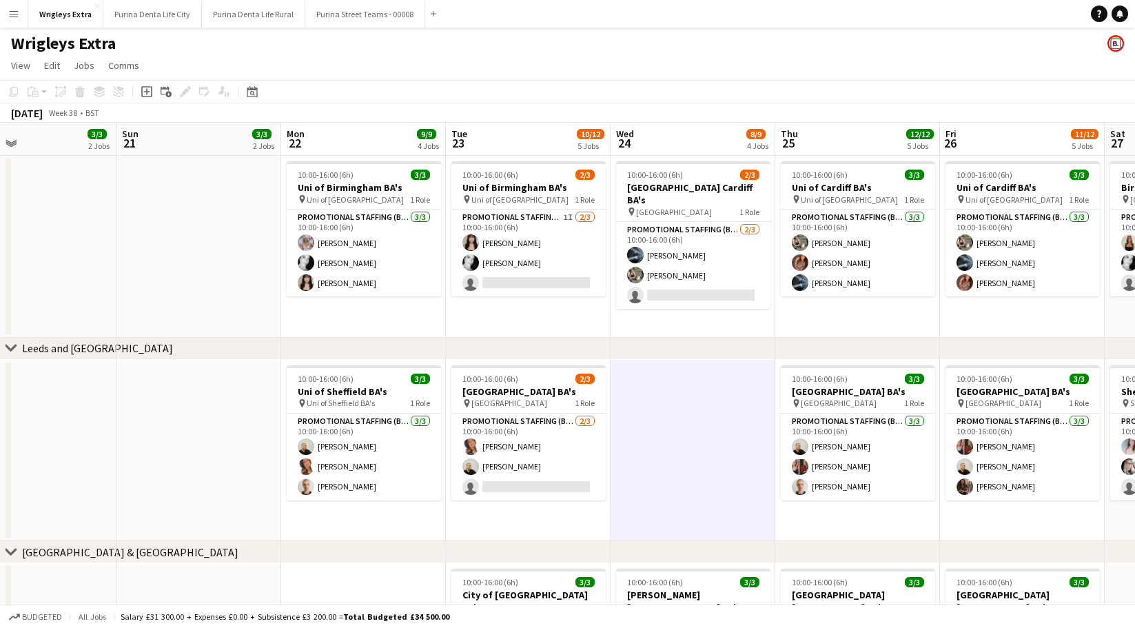
click at [656, 484] on app-date-cell at bounding box center [692, 451] width 165 height 182
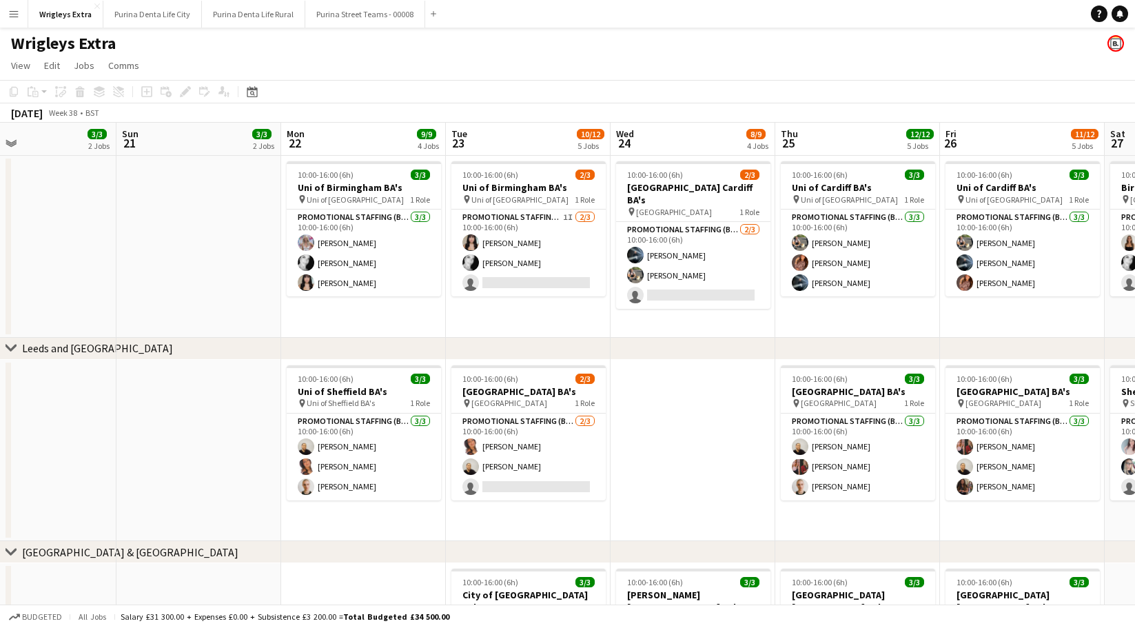
click at [656, 484] on app-date-cell at bounding box center [692, 451] width 165 height 182
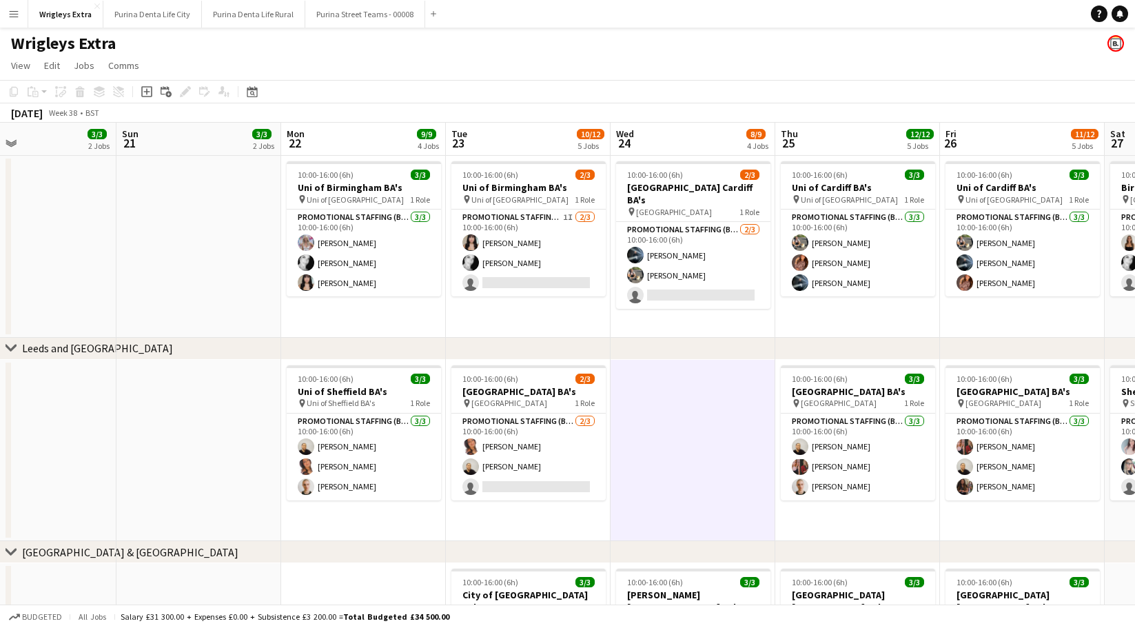
click at [638, 400] on app-date-cell at bounding box center [692, 451] width 165 height 182
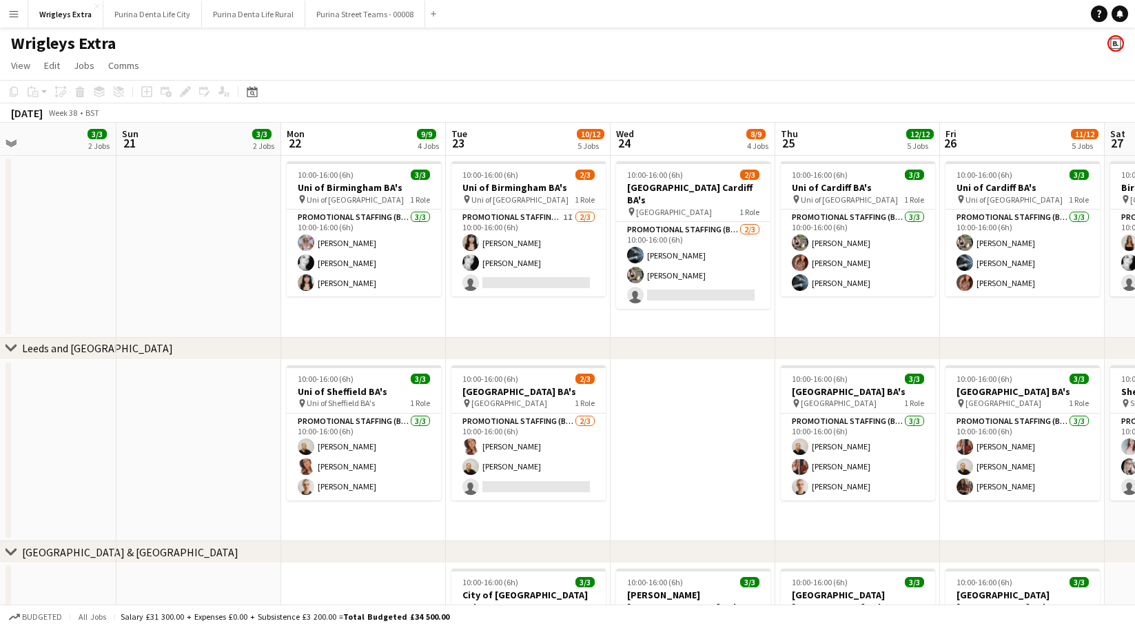
click at [632, 387] on app-date-cell at bounding box center [692, 451] width 165 height 182
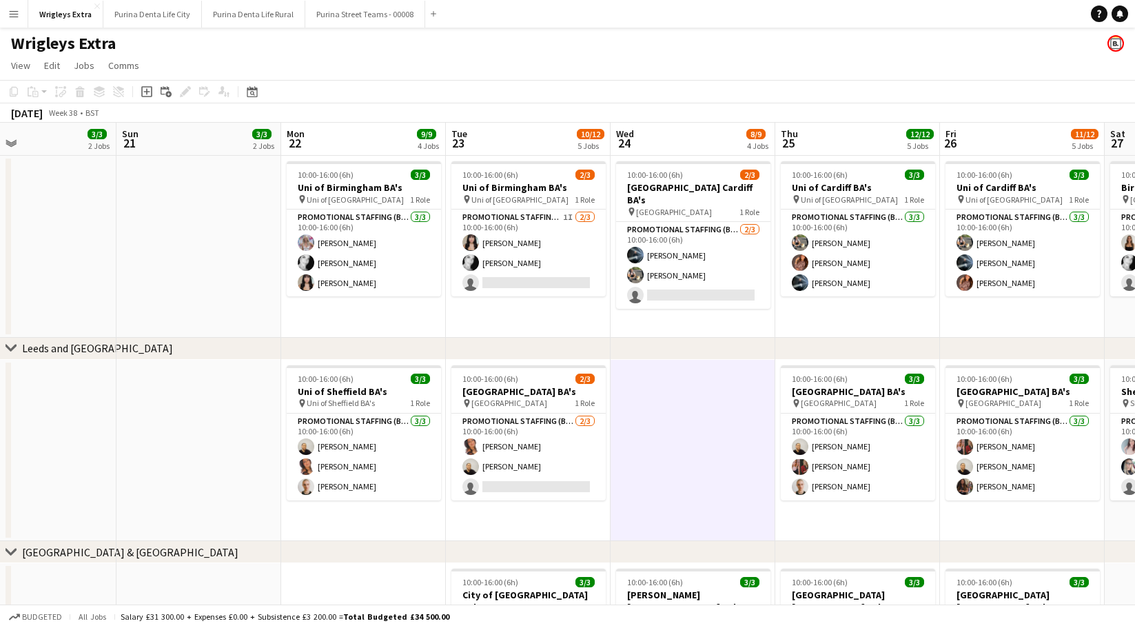
click at [632, 387] on app-date-cell at bounding box center [692, 451] width 165 height 182
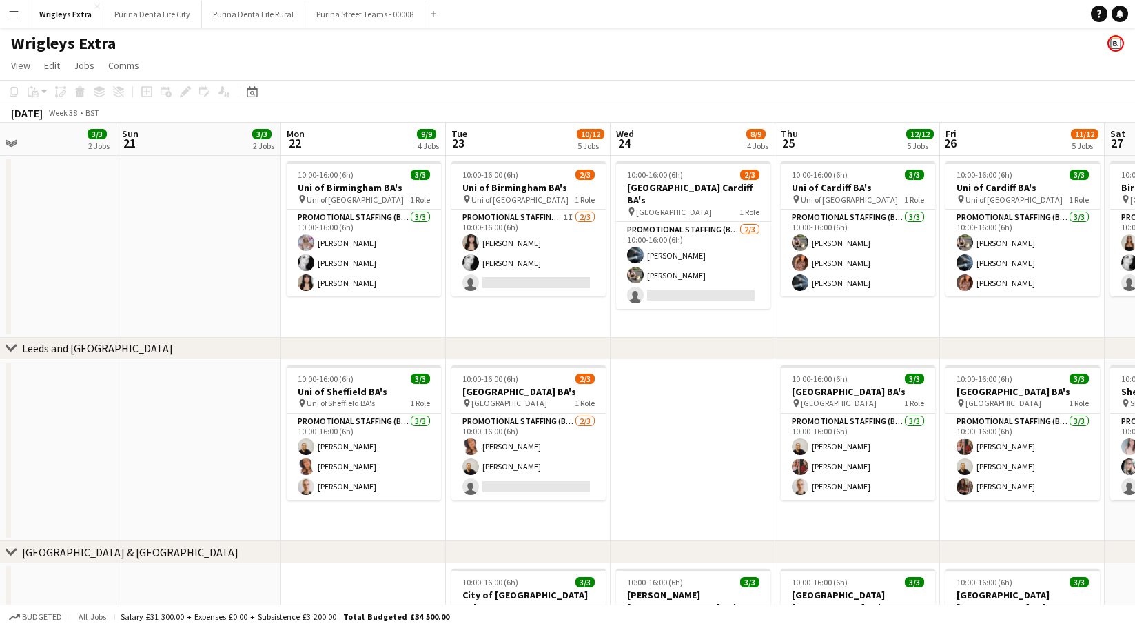
click at [632, 387] on app-date-cell at bounding box center [692, 451] width 165 height 182
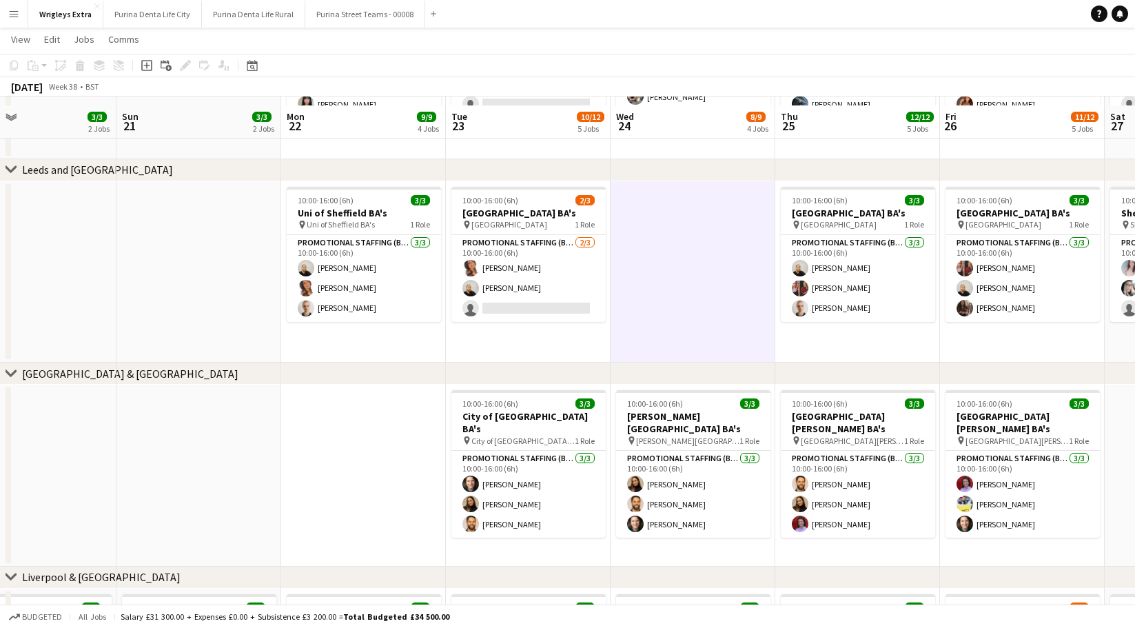
scroll to position [188, 0]
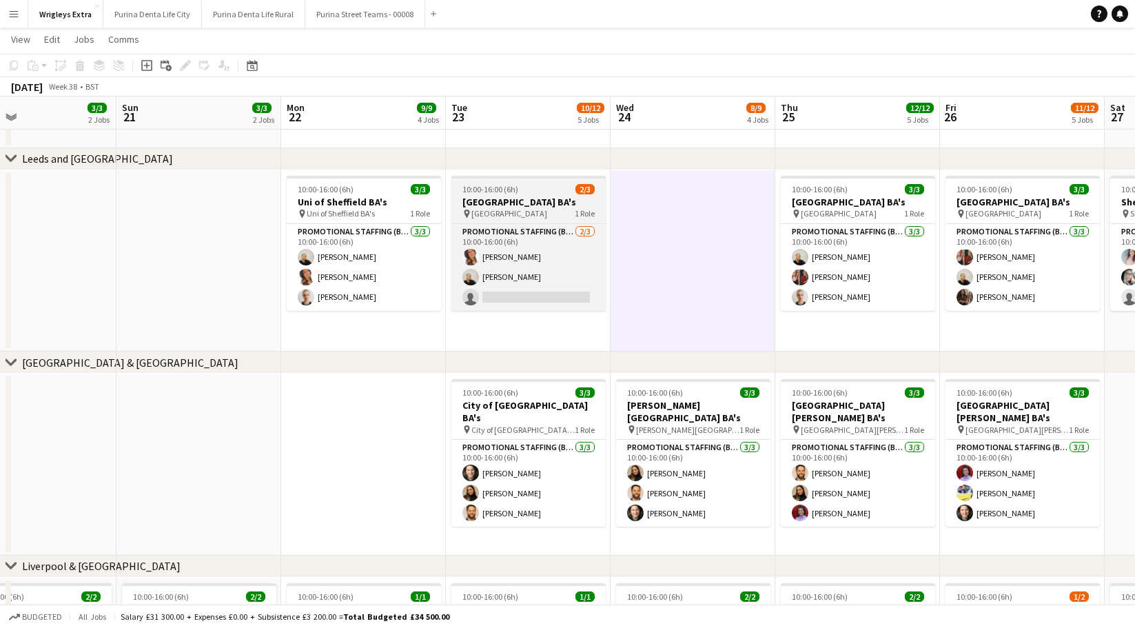
click at [515, 198] on h3 "[GEOGRAPHIC_DATA] BA's" at bounding box center [528, 202] width 154 height 12
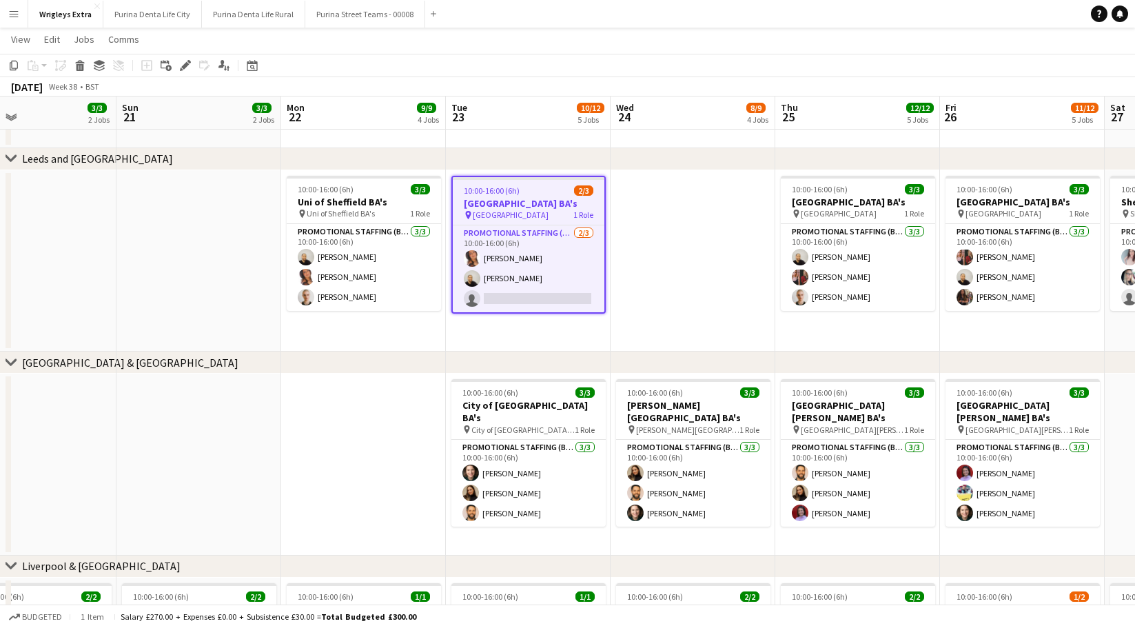
click at [532, 189] on div "10:00-16:00 (6h) 2/3" at bounding box center [529, 190] width 152 height 10
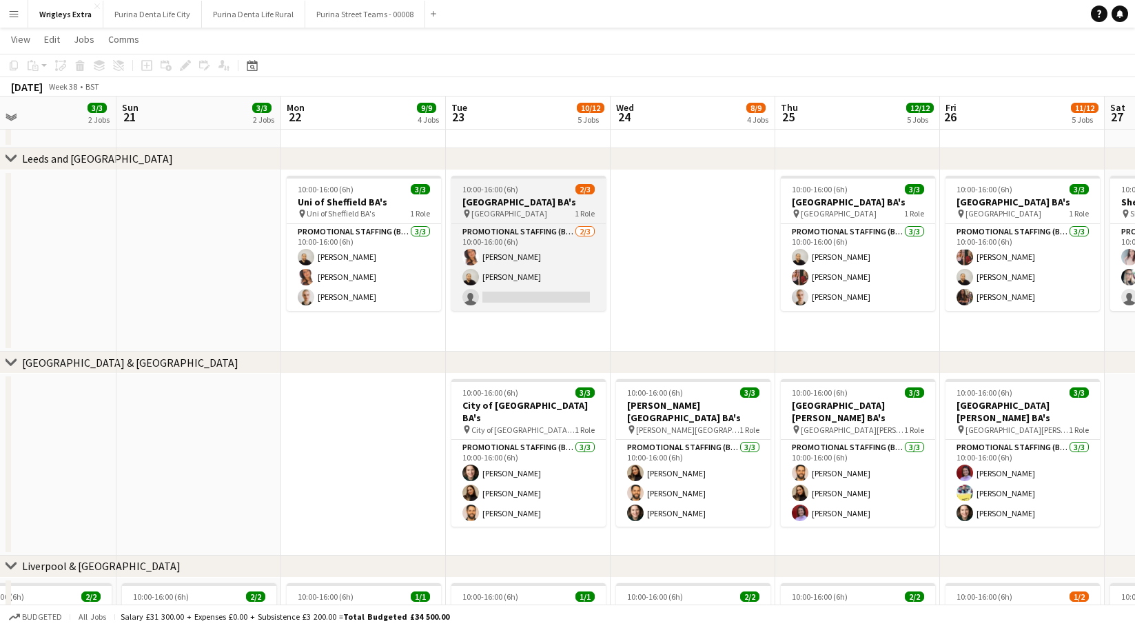
click at [532, 189] on div "10:00-16:00 (6h) 2/3" at bounding box center [528, 189] width 154 height 10
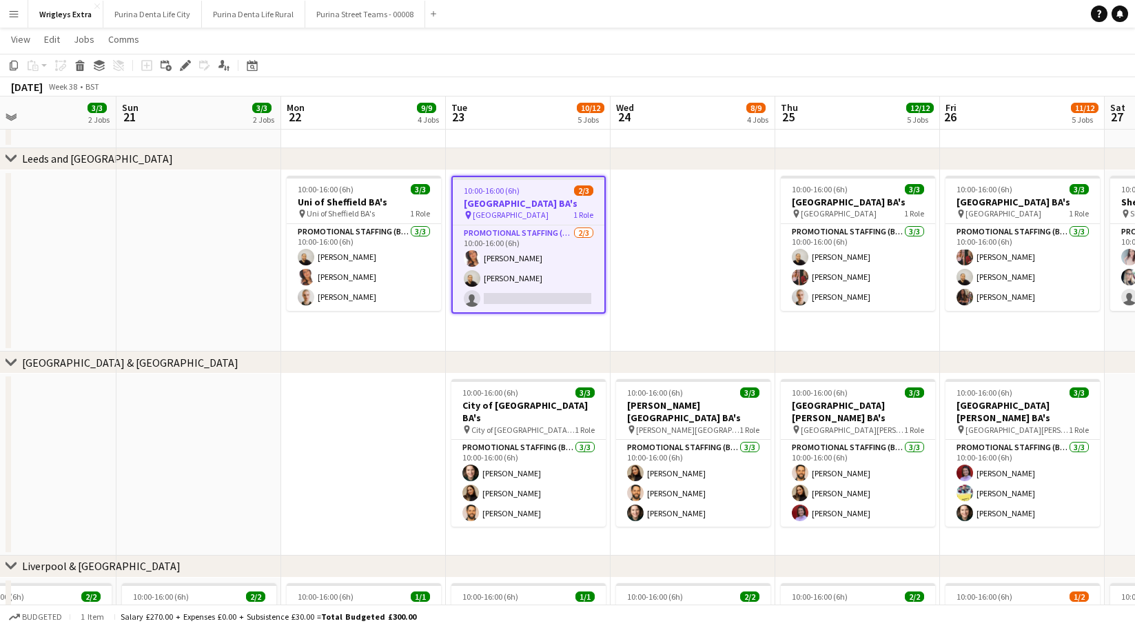
click at [532, 189] on div "10:00-16:00 (6h) 2/3" at bounding box center [529, 190] width 152 height 10
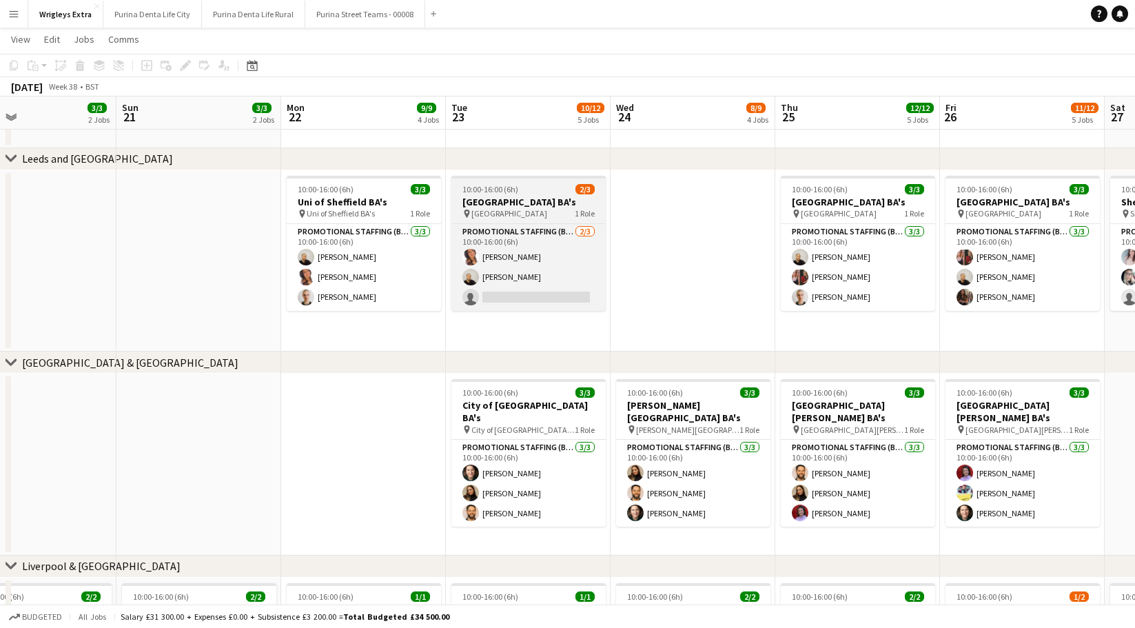
click at [532, 189] on div "10:00-16:00 (6h) 2/3" at bounding box center [528, 189] width 154 height 10
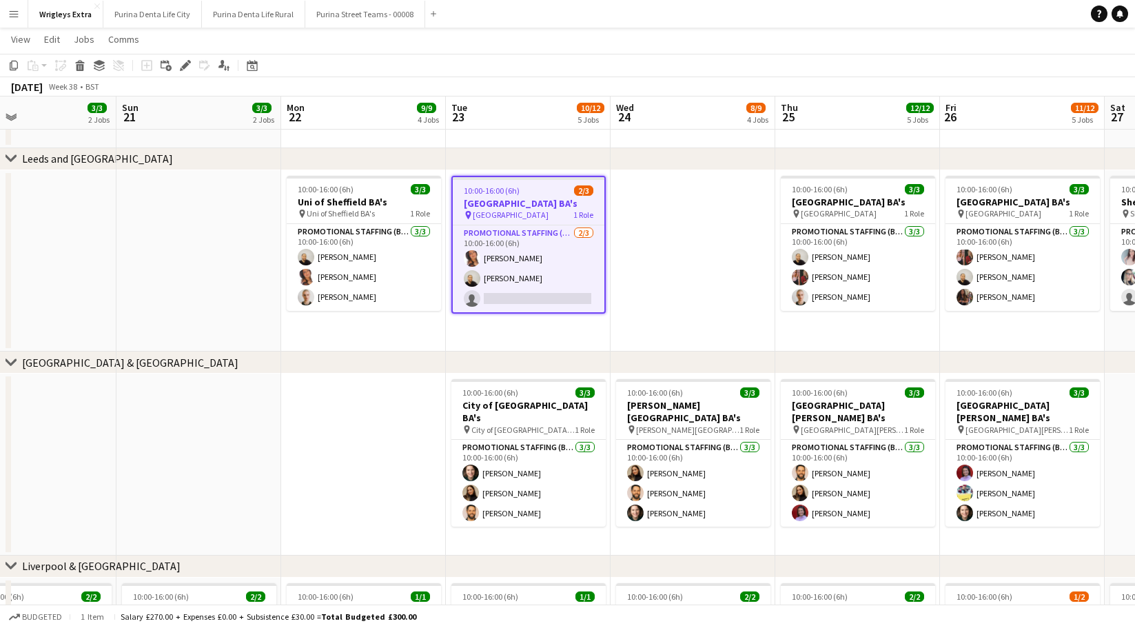
click at [648, 240] on app-date-cell at bounding box center [692, 261] width 165 height 182
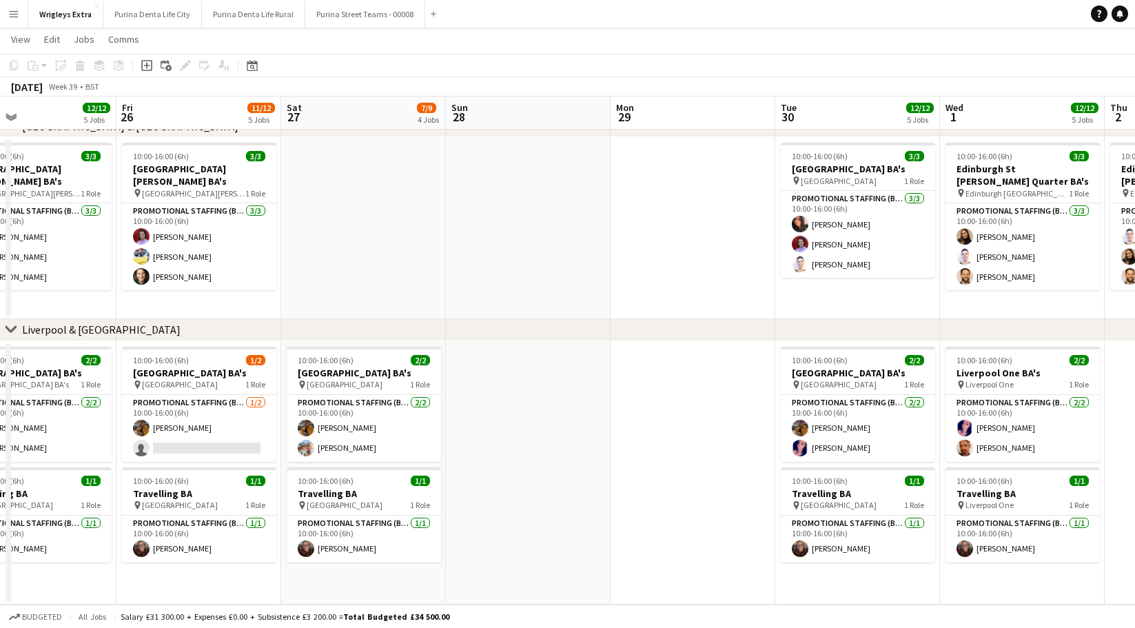
scroll to position [0, 349]
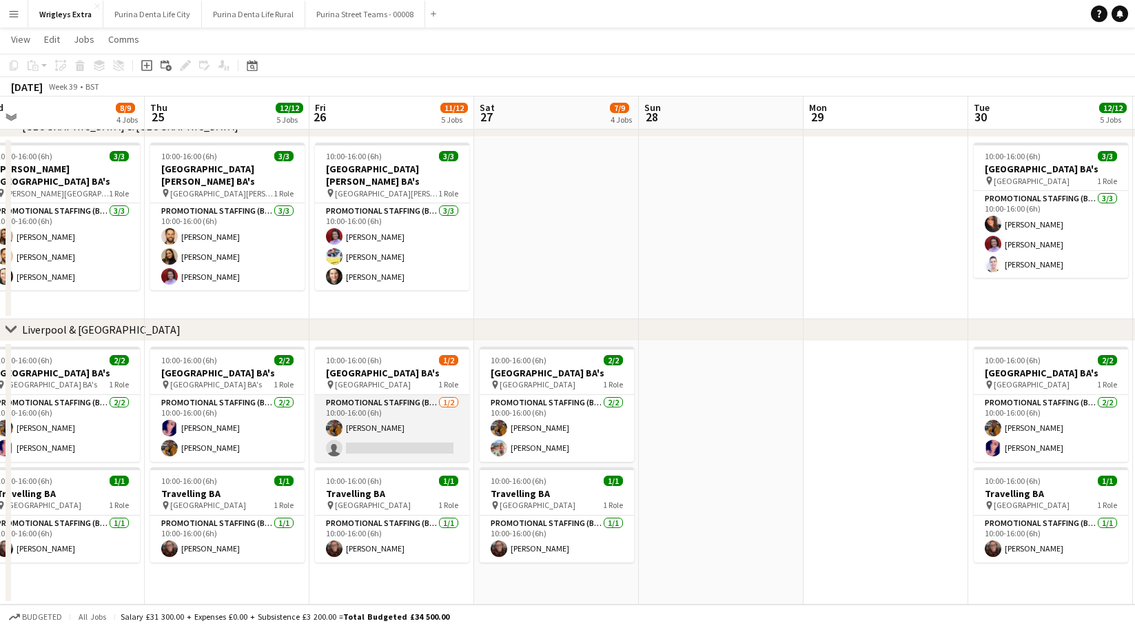
click at [402, 422] on app-card-role "Promotional Staffing (Brand Ambassadors) [DATE] 10:00-16:00 (6h) [PERSON_NAME] …" at bounding box center [392, 428] width 154 height 67
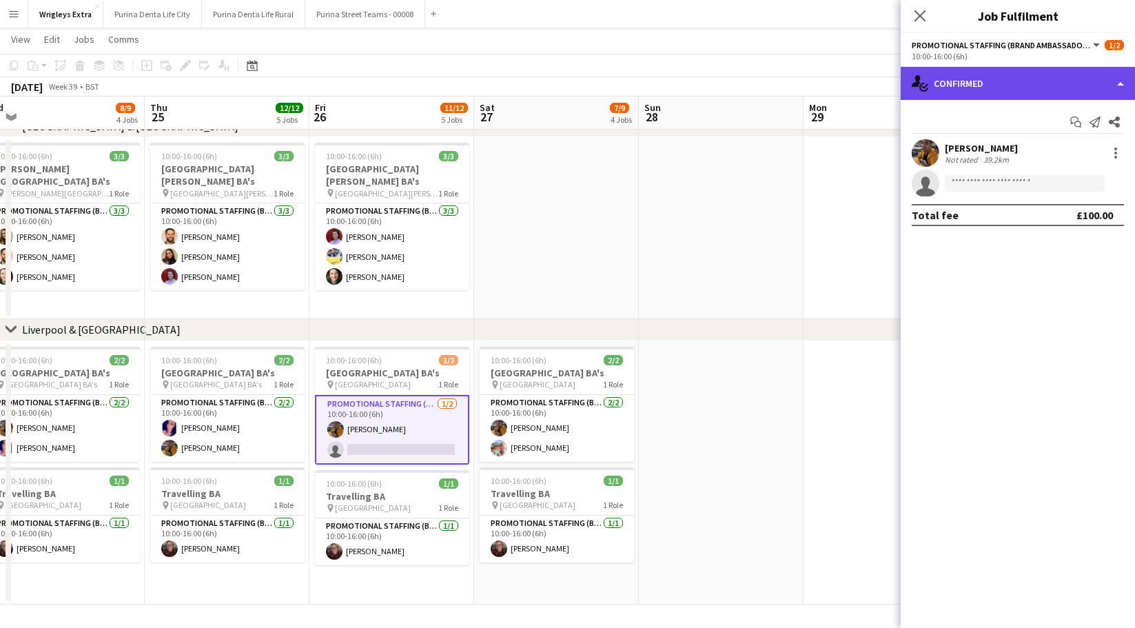
click at [935, 79] on div "single-neutral-actions-check-2 Confirmed" at bounding box center [1017, 83] width 234 height 33
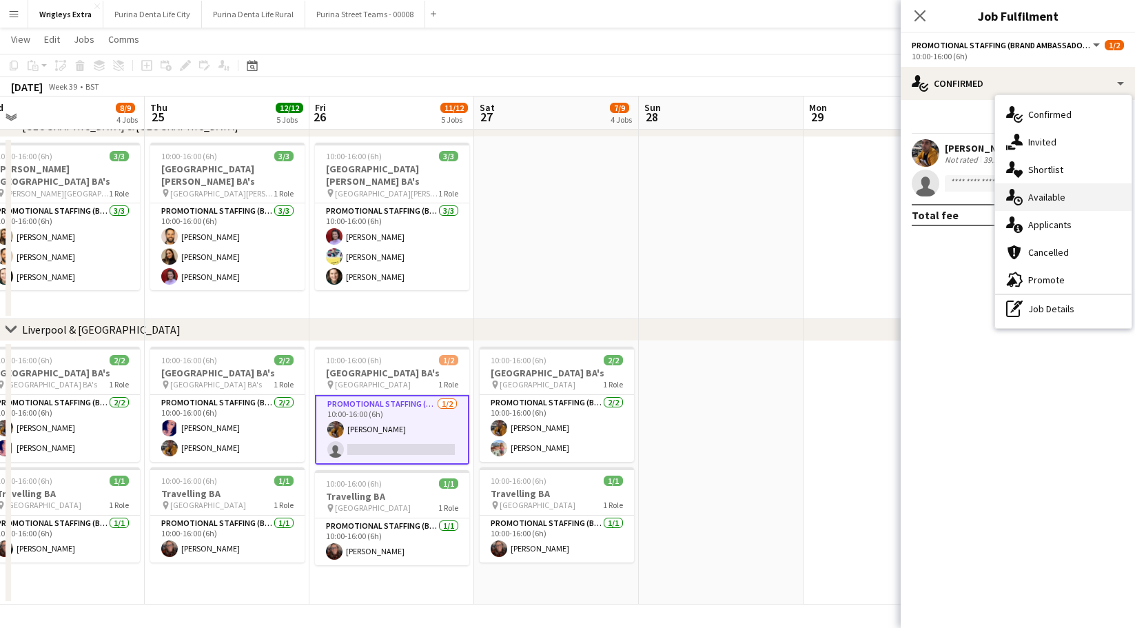
click at [1036, 208] on div "single-neutral-actions-upload Available" at bounding box center [1063, 197] width 136 height 28
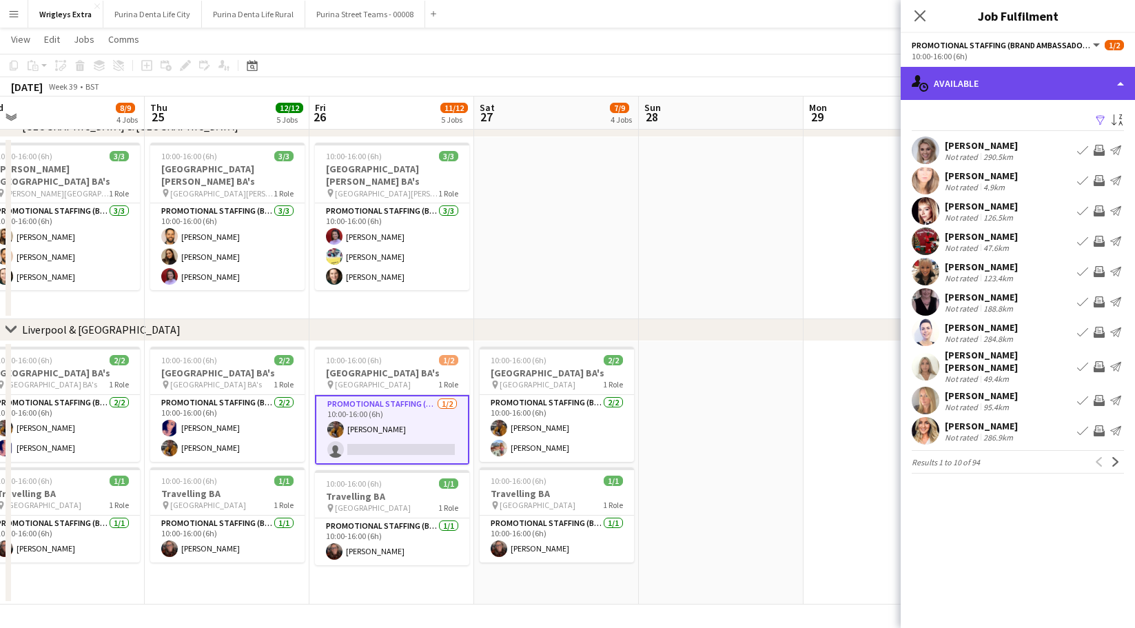
click at [1004, 76] on div "single-neutral-actions-upload Available" at bounding box center [1017, 83] width 234 height 33
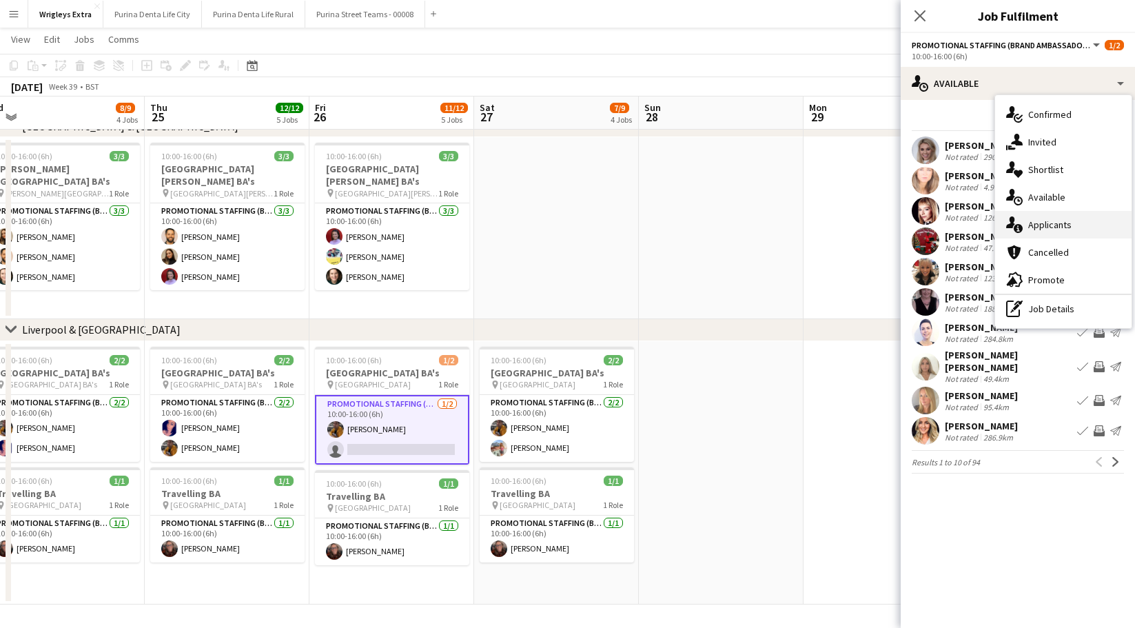
click at [1070, 217] on div "single-neutral-actions-information Applicants" at bounding box center [1063, 225] width 136 height 28
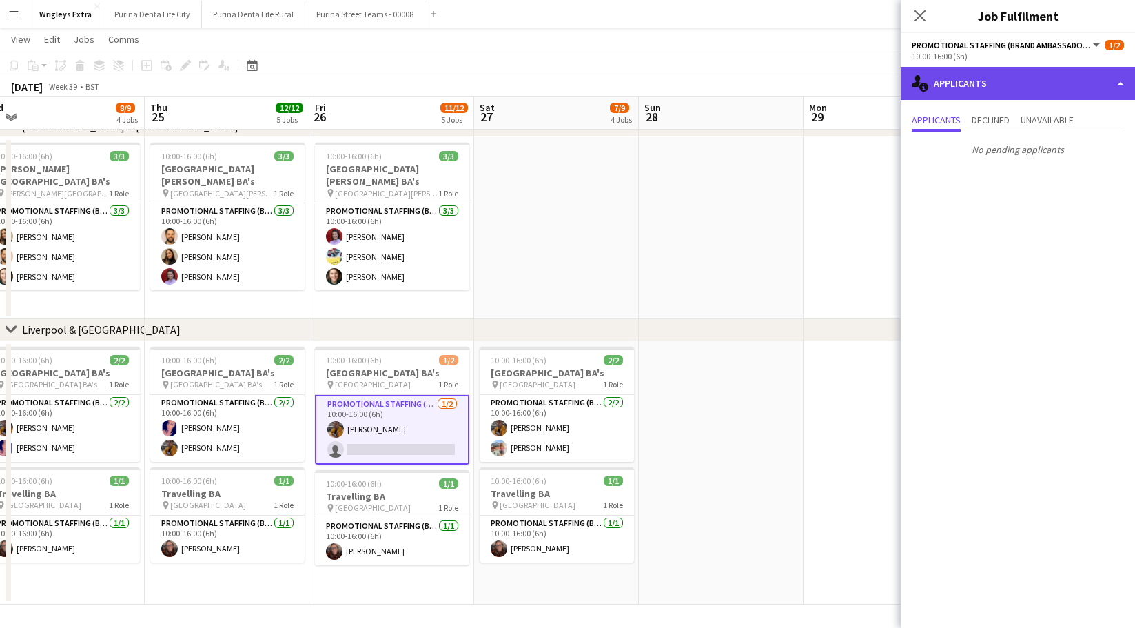
click at [993, 81] on div "single-neutral-actions-information Applicants" at bounding box center [1017, 83] width 234 height 33
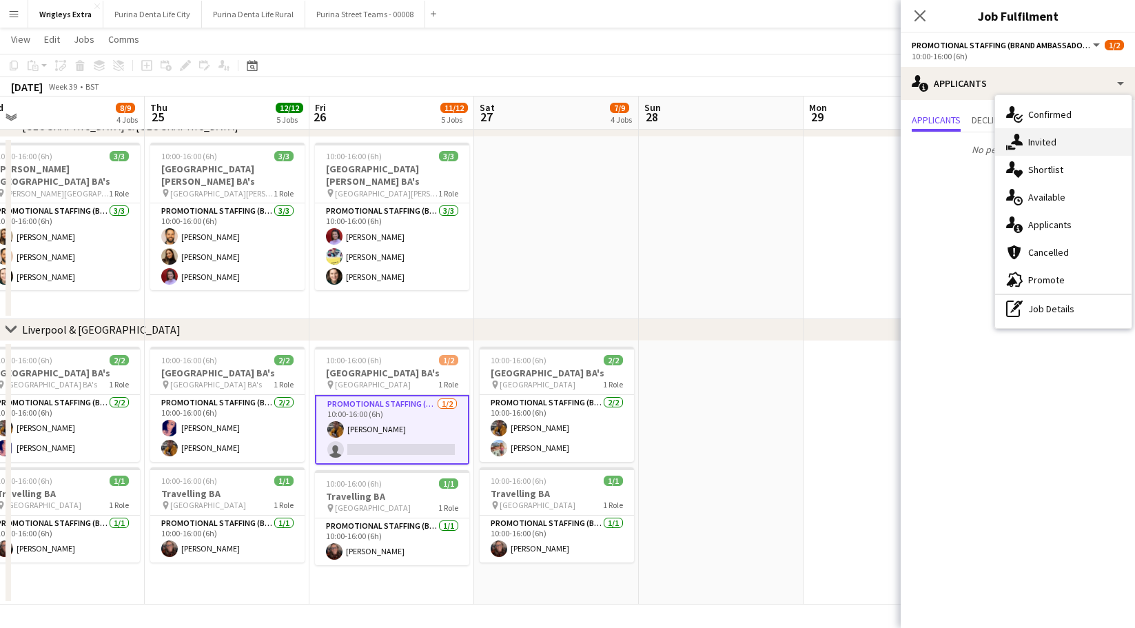
click at [1020, 132] on div "single-neutral-actions-share-1 Invited" at bounding box center [1063, 142] width 136 height 28
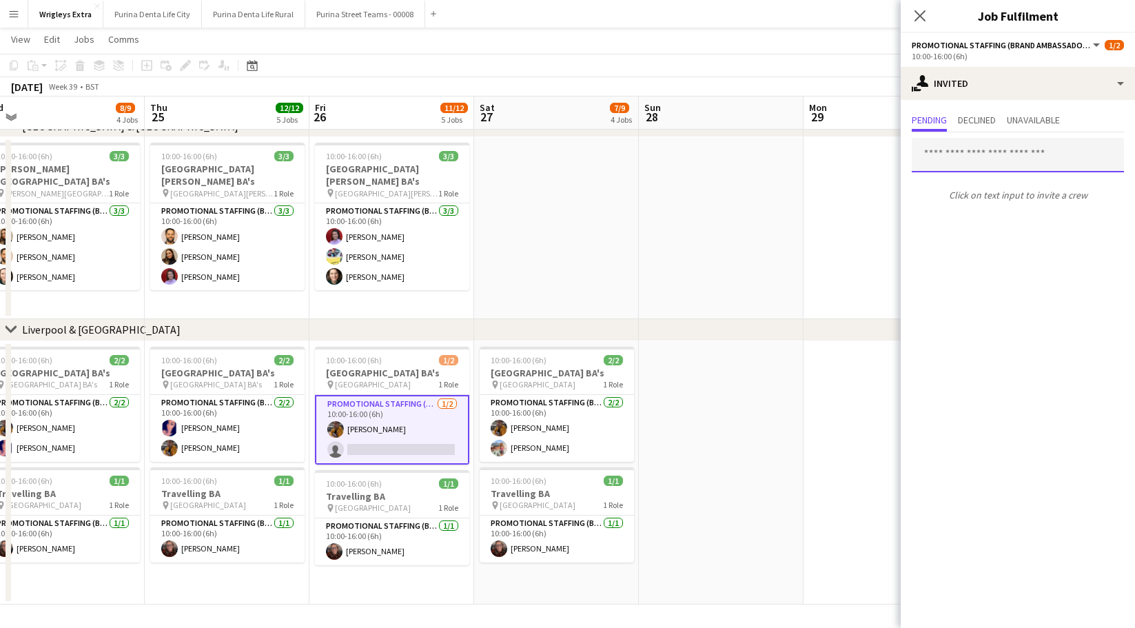
click at [1016, 147] on input "text" at bounding box center [1017, 155] width 212 height 34
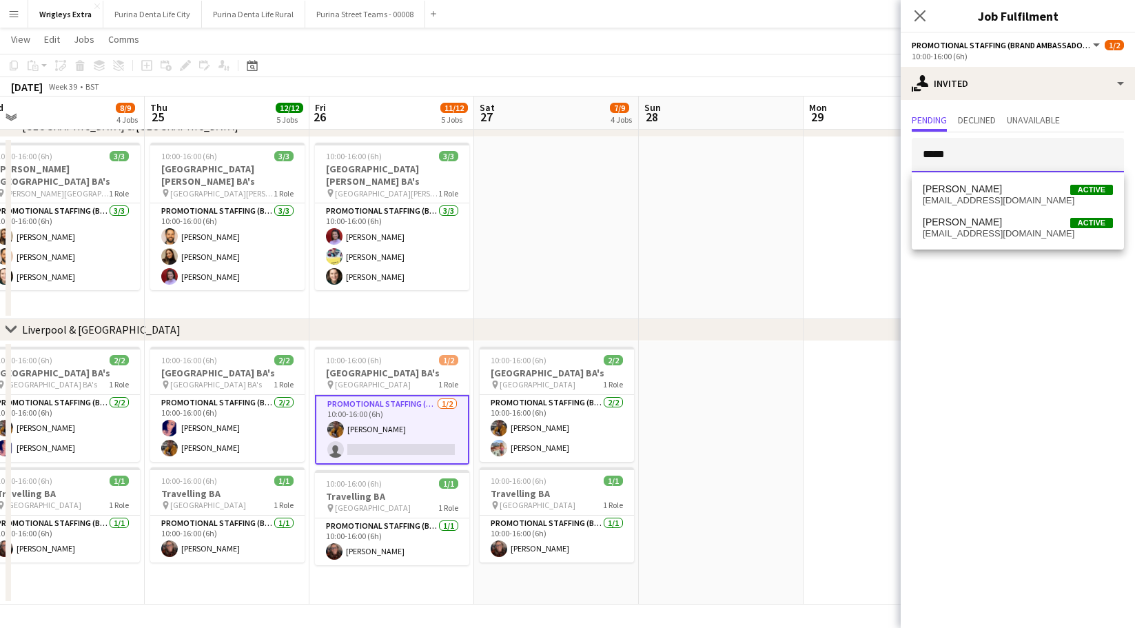
click at [1025, 167] on input "*****" at bounding box center [1017, 155] width 212 height 34
type input "*****"
click at [1024, 185] on span "[PERSON_NAME] Active" at bounding box center [1017, 189] width 190 height 12
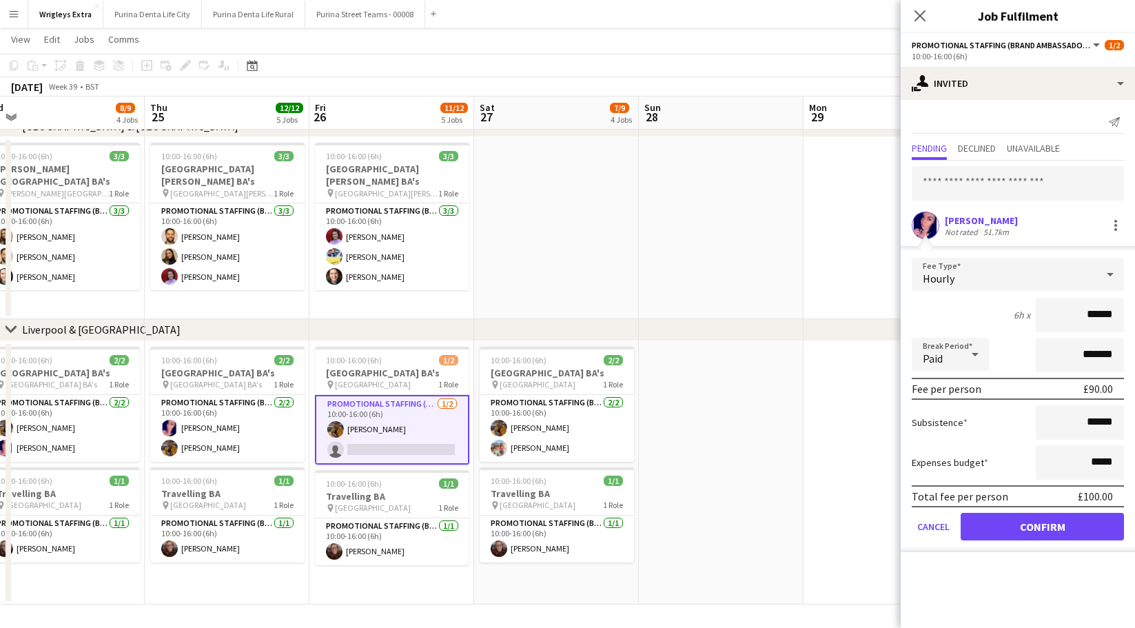
click at [1052, 535] on button "Confirm" at bounding box center [1041, 527] width 163 height 28
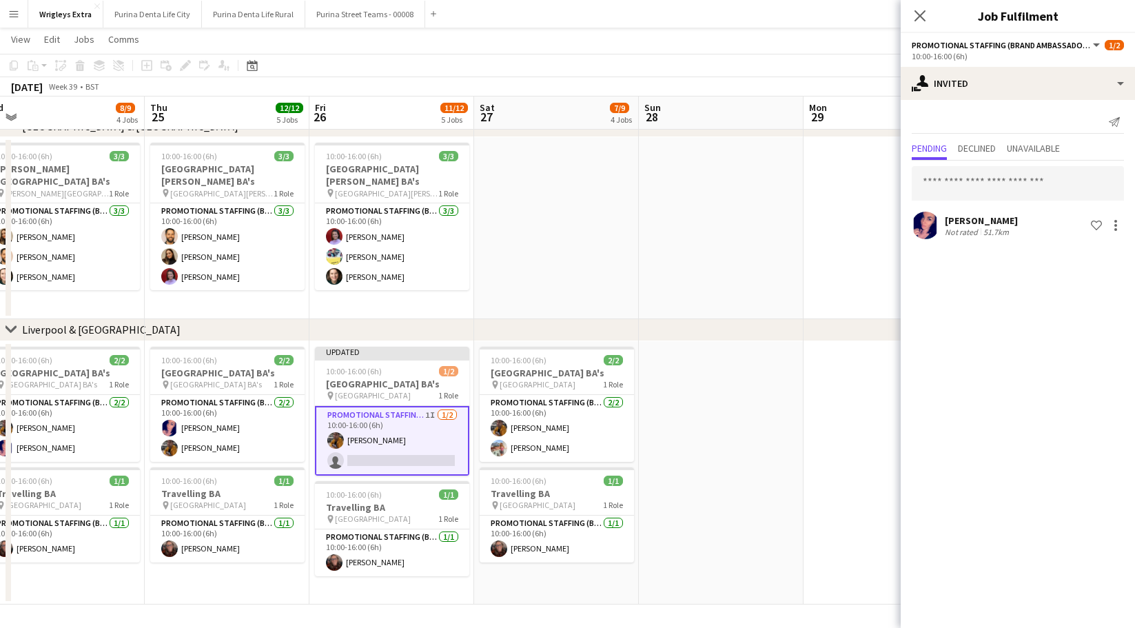
click at [791, 422] on app-date-cell at bounding box center [721, 472] width 165 height 263
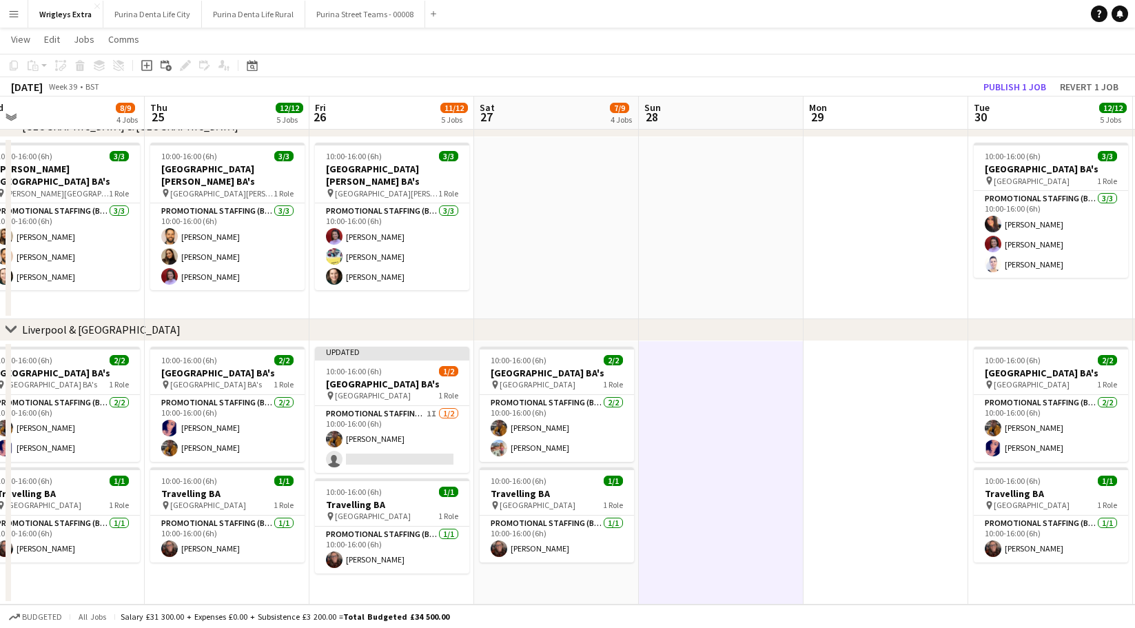
click at [1004, 100] on app-board-header-date "Tue 30 12/12 5 Jobs" at bounding box center [1050, 112] width 165 height 33
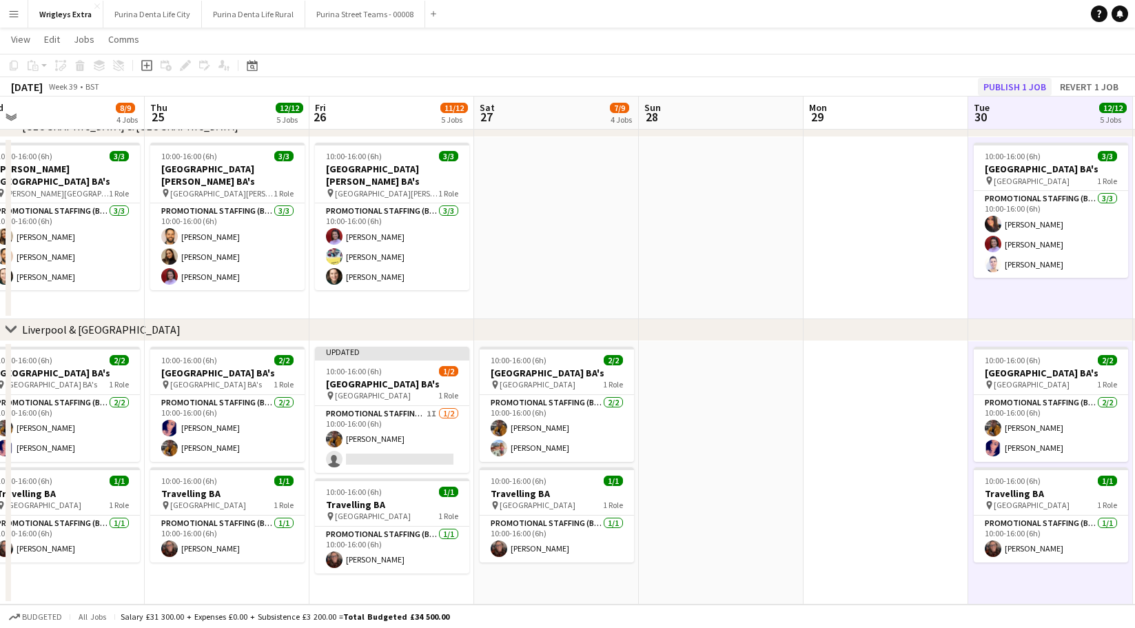
click at [1005, 87] on button "Publish 1 job" at bounding box center [1014, 87] width 74 height 18
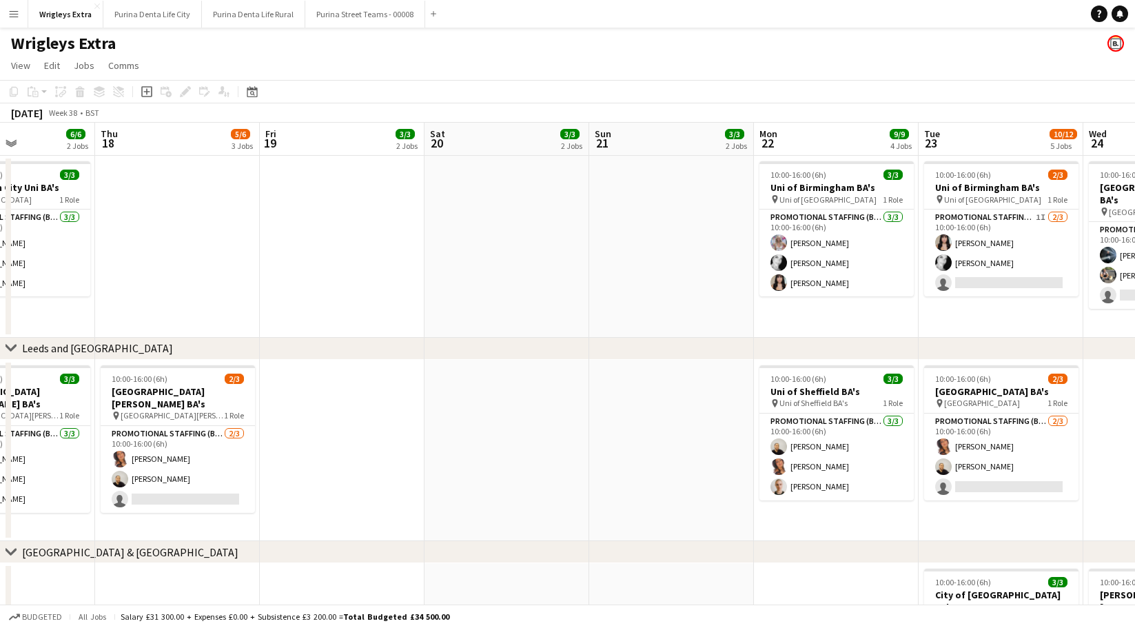
scroll to position [0, 494]
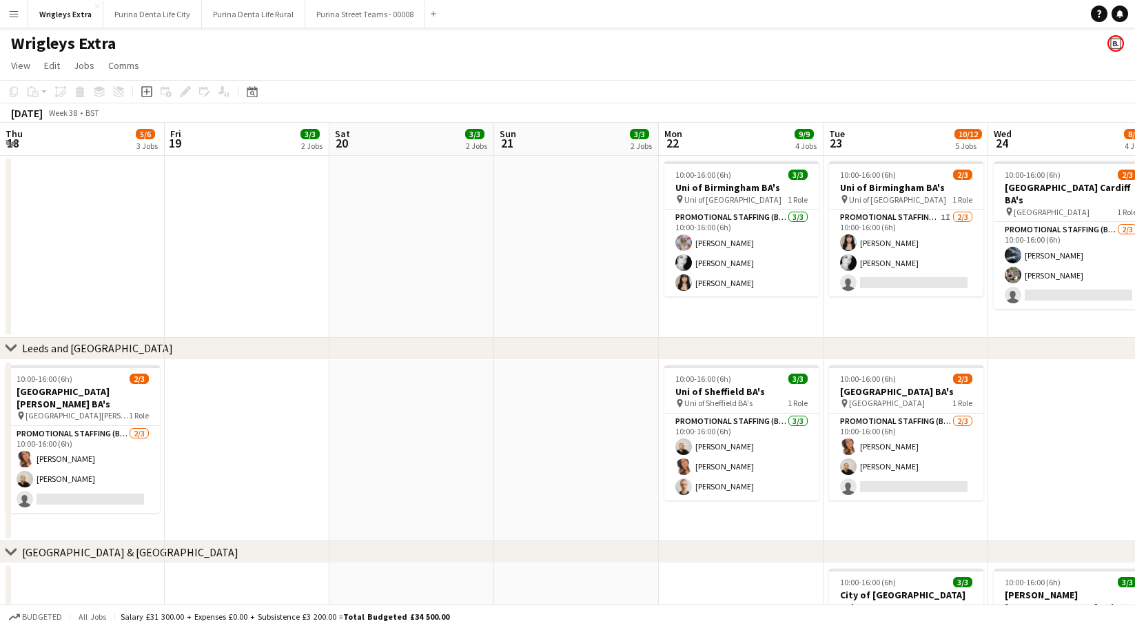
click at [1107, 12] on div "Help Notifications" at bounding box center [1112, 14] width 44 height 17
click at [1109, 12] on div "Help Notifications" at bounding box center [1112, 14] width 44 height 17
click at [1113, 12] on link "Notifications" at bounding box center [1119, 14] width 17 height 17
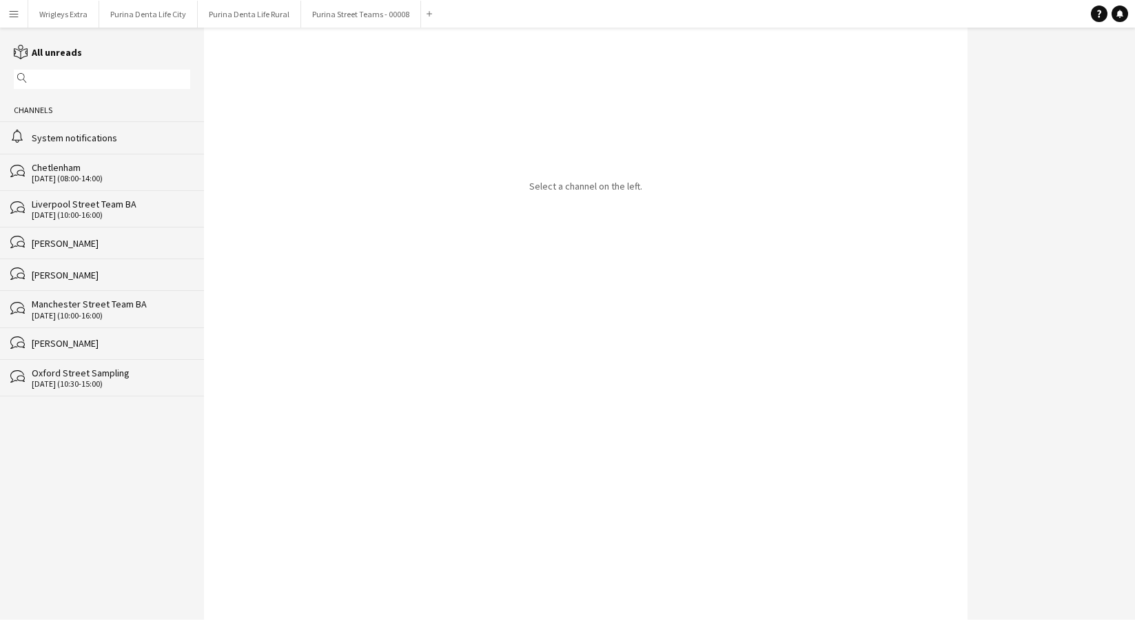
click at [128, 141] on div "System notifications" at bounding box center [111, 138] width 158 height 12
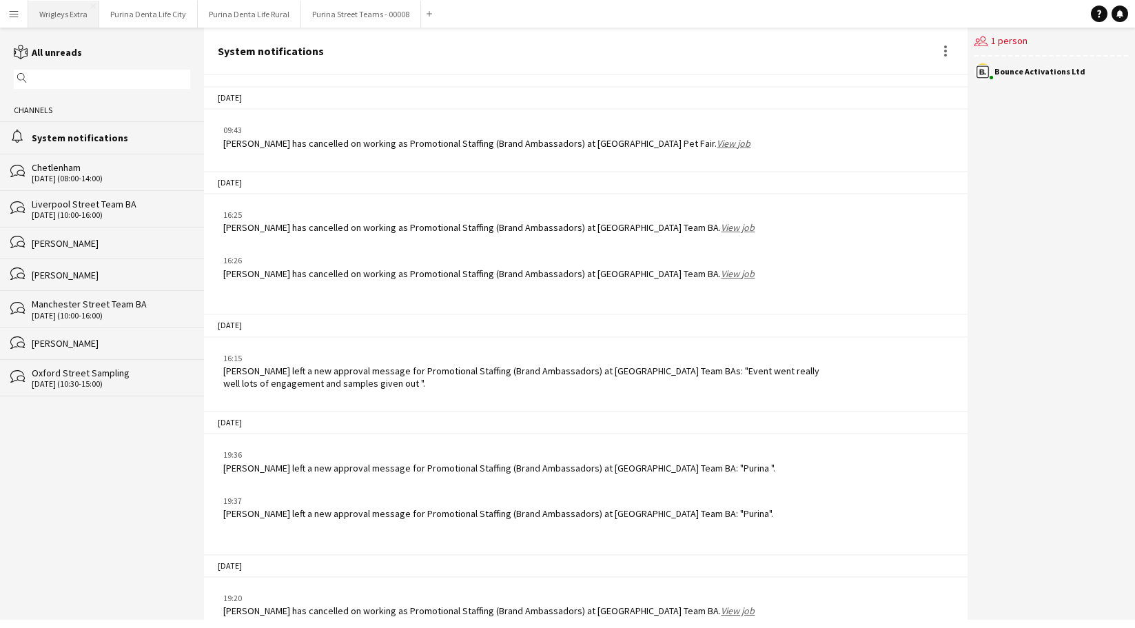
click at [58, 6] on button "Wrigleys Extra Close" at bounding box center [63, 14] width 71 height 27
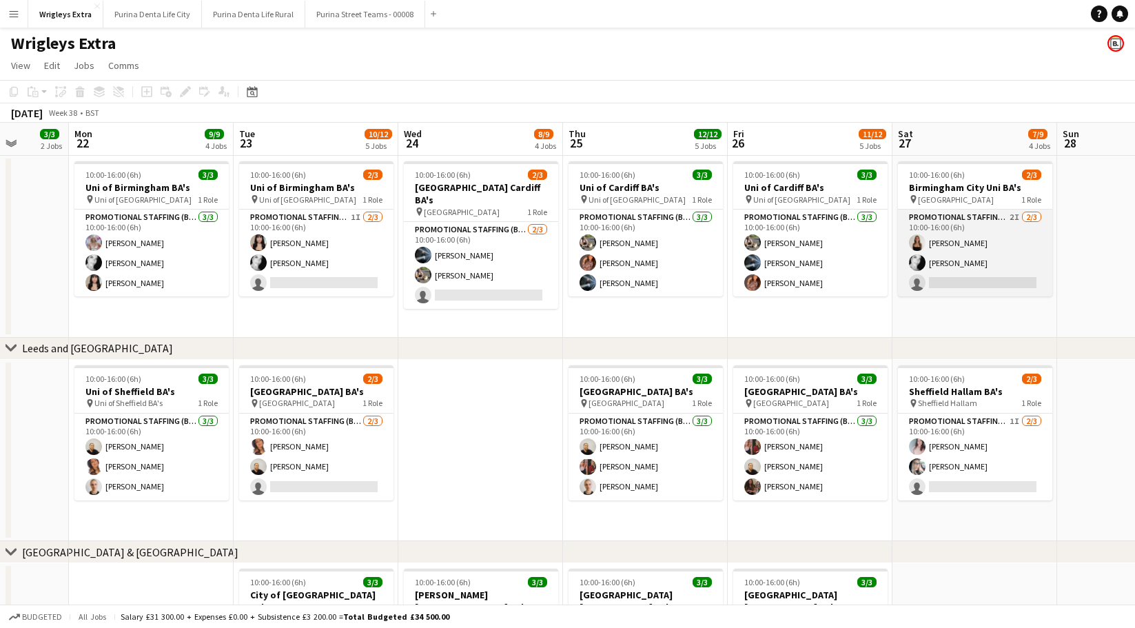
scroll to position [0, 420]
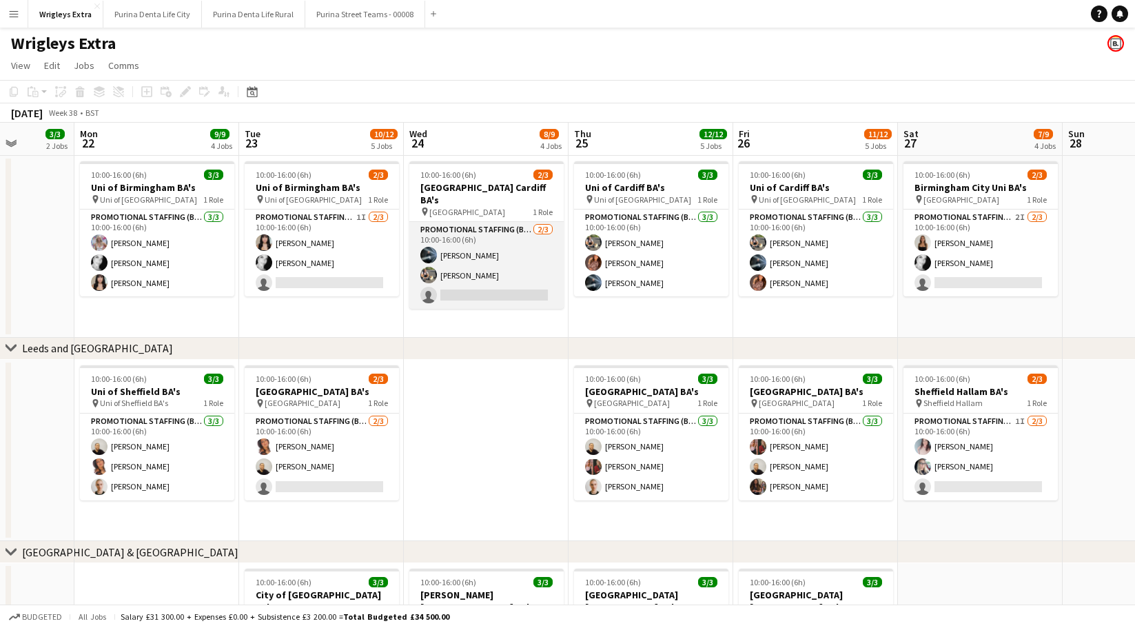
click at [487, 291] on app-card-role "Promotional Staffing (Brand Ambassadors) [DATE] 10:00-16:00 (6h) [PERSON_NAME] …" at bounding box center [486, 265] width 154 height 87
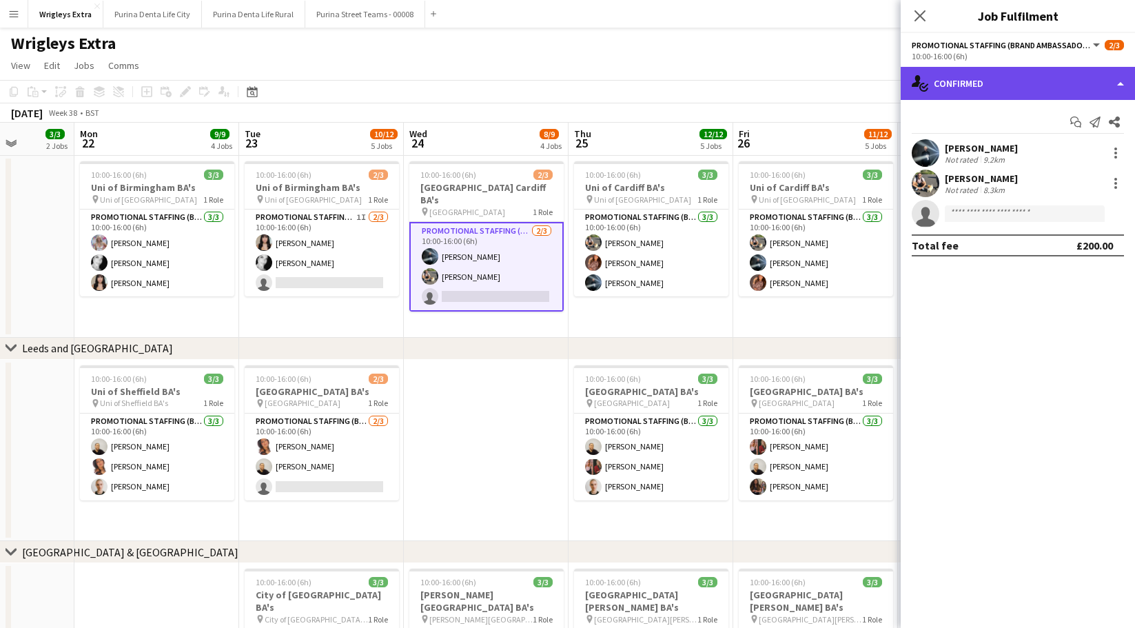
click at [965, 90] on div "single-neutral-actions-check-2 Confirmed" at bounding box center [1017, 83] width 234 height 33
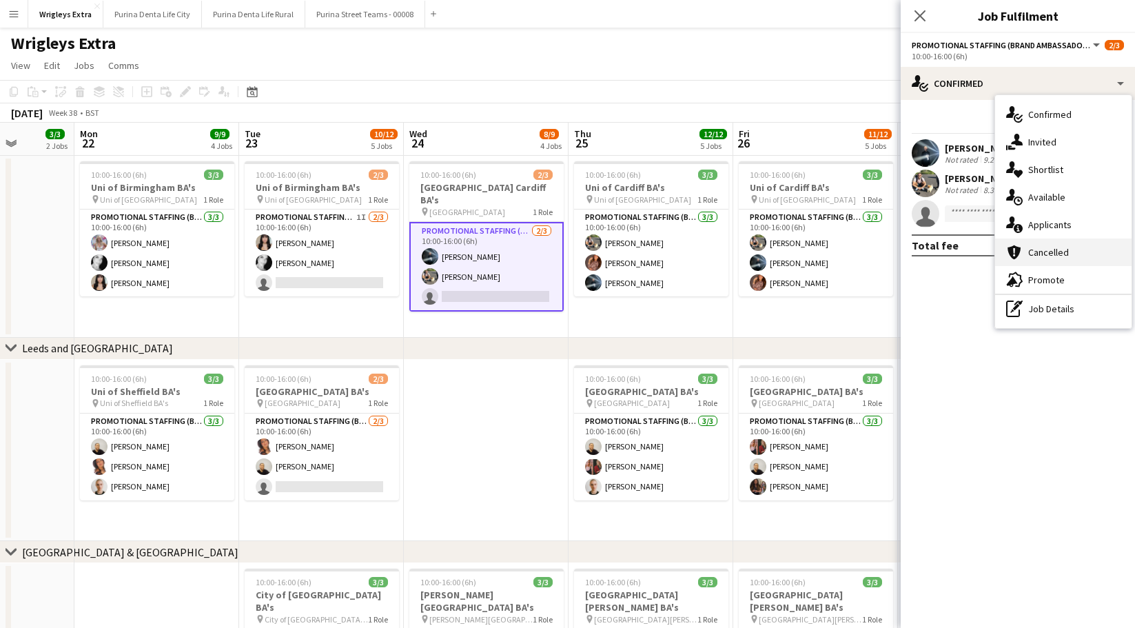
click at [1045, 242] on div "cancellation Cancelled" at bounding box center [1063, 252] width 136 height 28
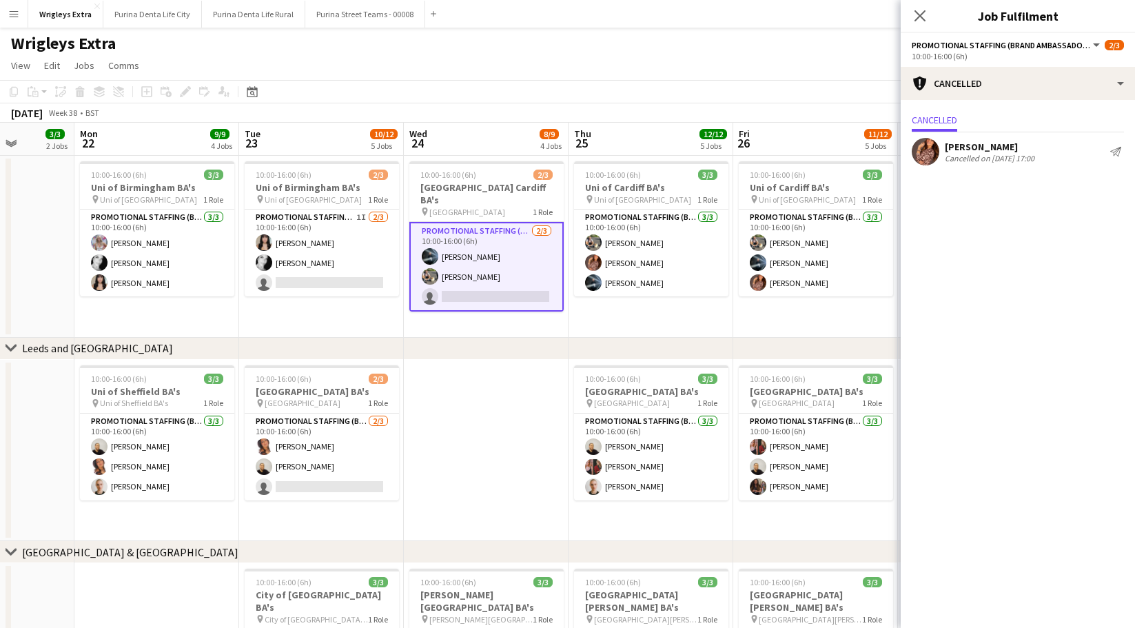
click at [1023, 125] on div "Cancelled" at bounding box center [1017, 121] width 212 height 21
click at [999, 134] on div "[PERSON_NAME] Cancelled on [DATE] 17:00 Send notification" at bounding box center [1017, 150] width 234 height 36
click at [974, 147] on div "[PERSON_NAME]" at bounding box center [989, 147] width 90 height 12
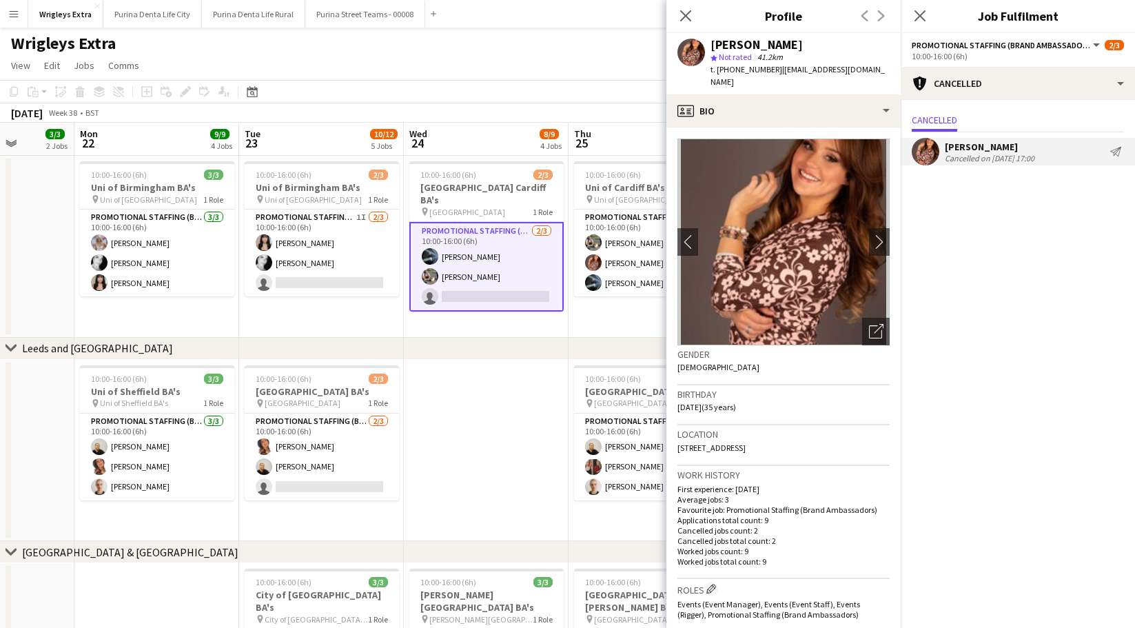
click at [974, 147] on div "[PERSON_NAME]" at bounding box center [989, 147] width 90 height 12
click at [941, 145] on div "[PERSON_NAME] Cancelled on [DATE] 17:00 Send notification" at bounding box center [1017, 152] width 234 height 28
click at [940, 145] on div "[PERSON_NAME] Cancelled on [DATE] 17:00 Send notification" at bounding box center [1017, 152] width 234 height 28
click at [914, 152] on app-user-avatar at bounding box center [925, 152] width 28 height 28
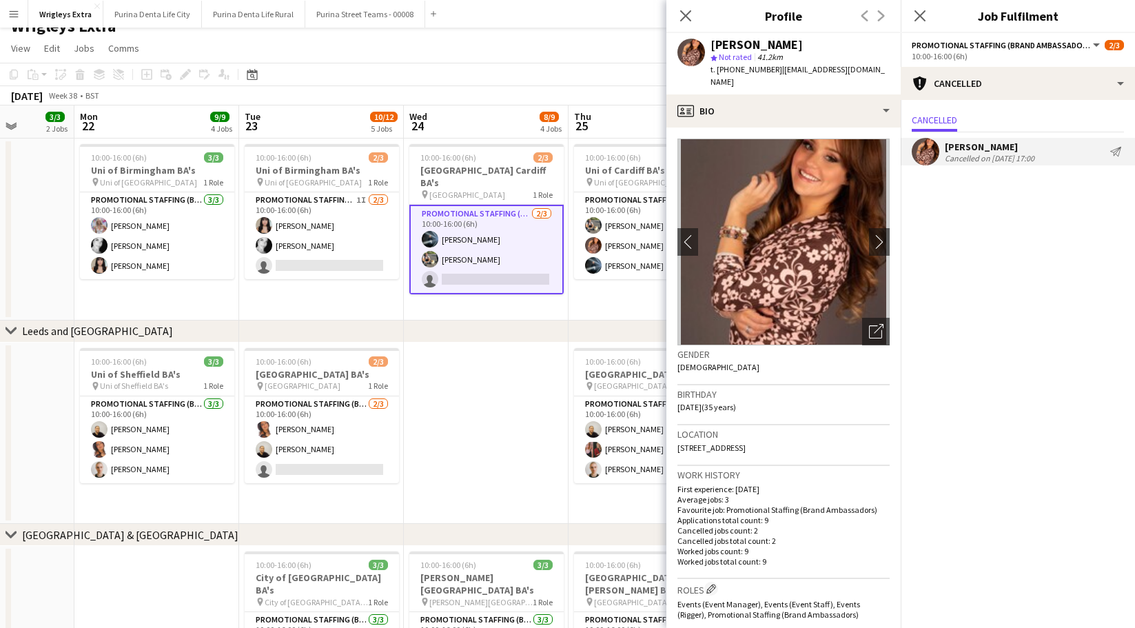
scroll to position [19, 0]
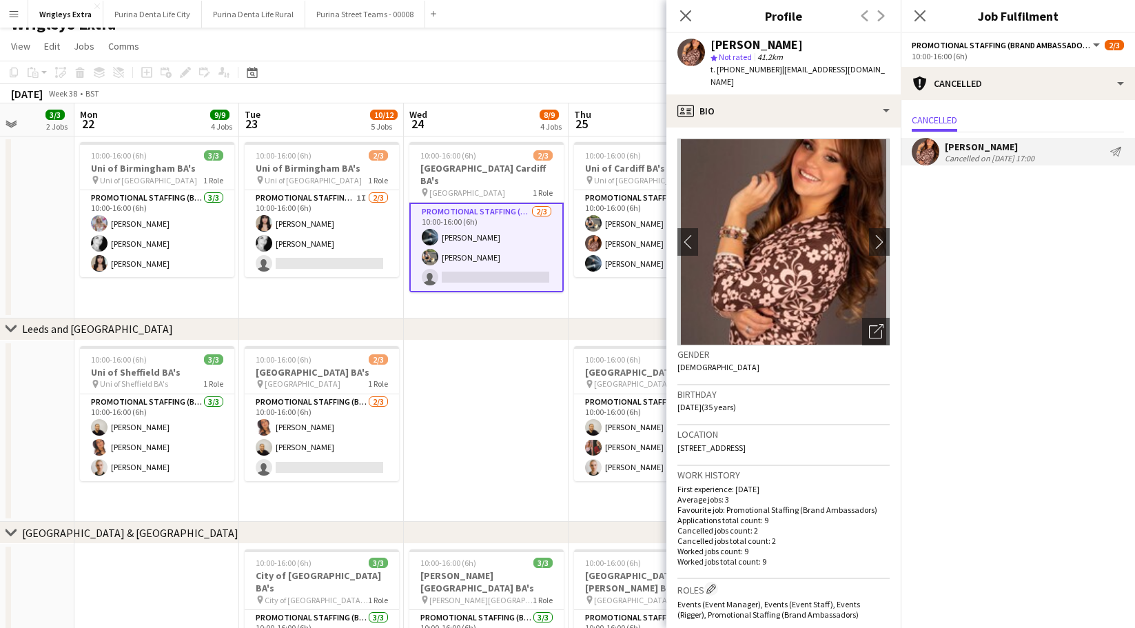
click at [1118, 150] on app-icon "Send notification" at bounding box center [1115, 151] width 11 height 11
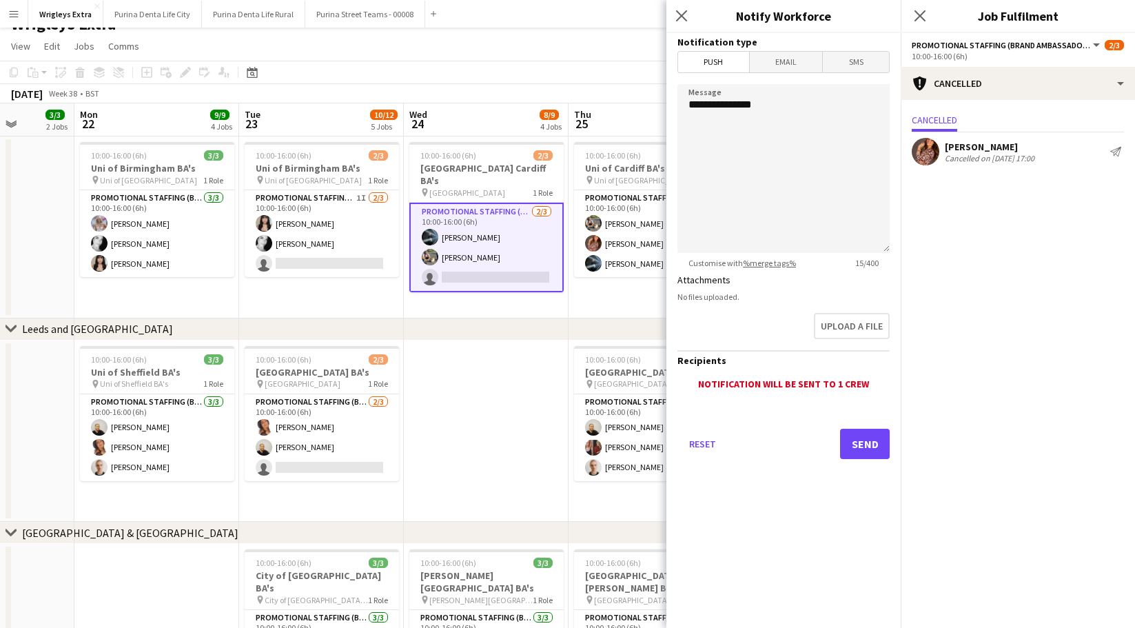
scroll to position [0, 0]
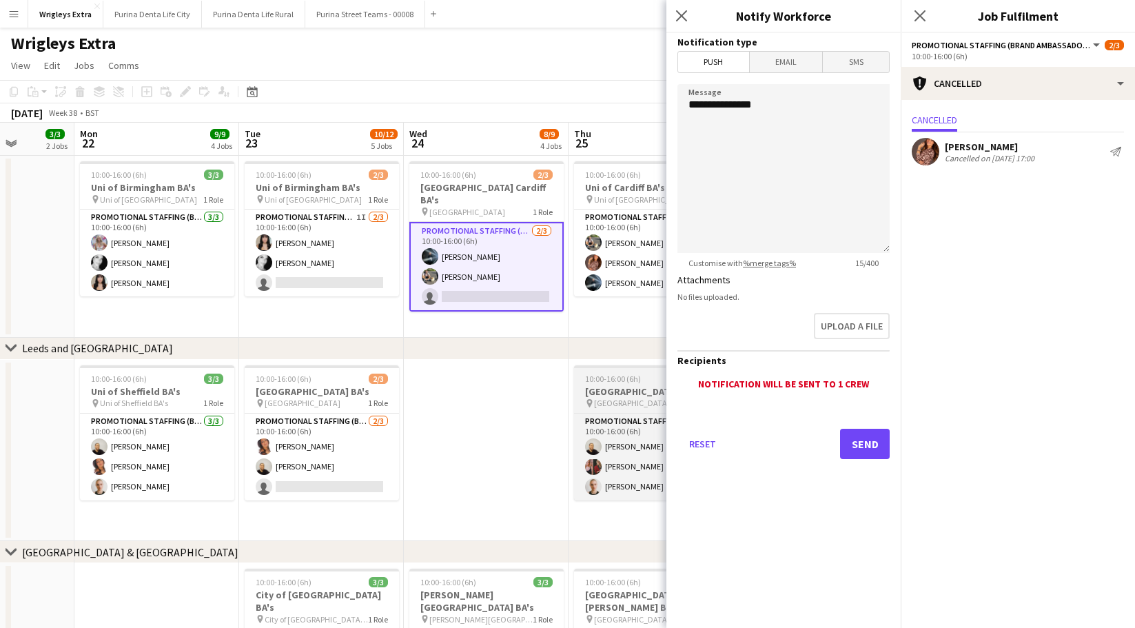
click at [599, 367] on div at bounding box center [651, 366] width 154 height 3
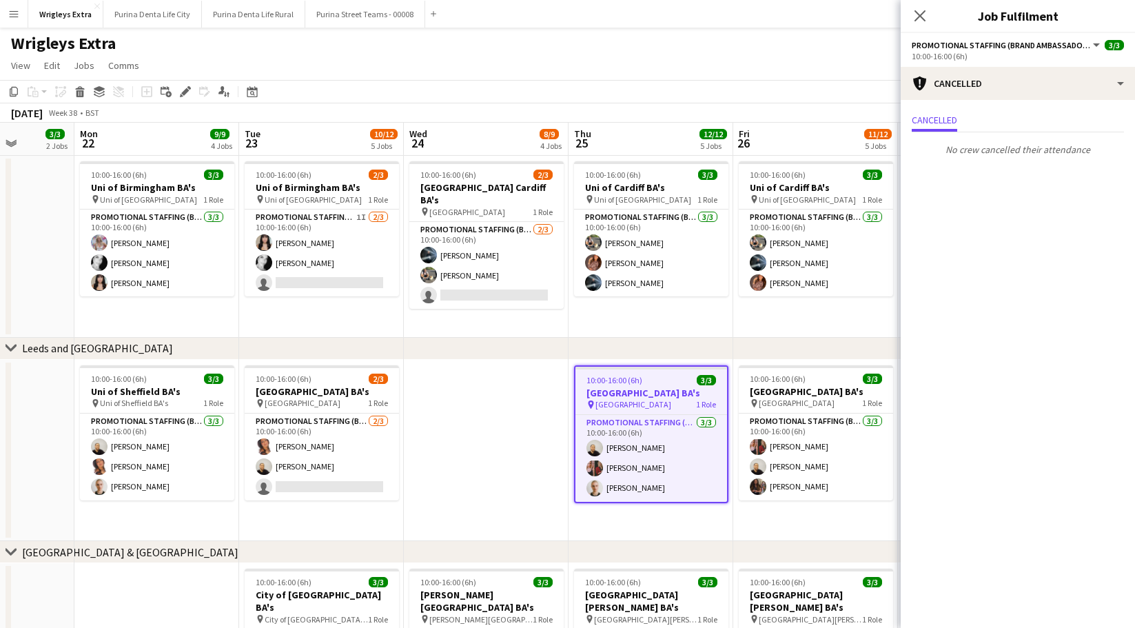
click at [516, 366] on app-date-cell at bounding box center [486, 451] width 165 height 182
